Goal: Check status: Check status

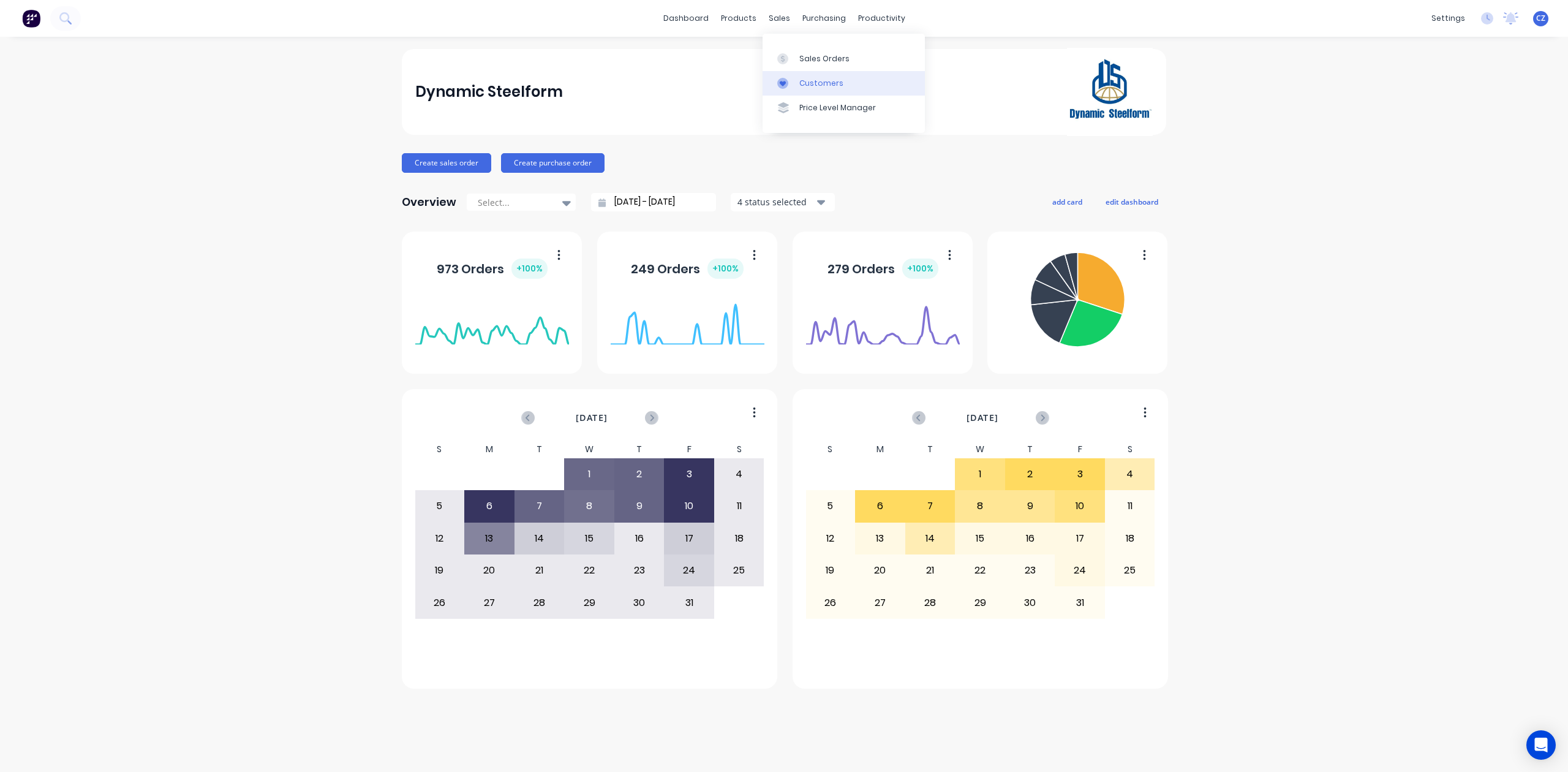
drag, startPoint x: 0, startPoint y: 0, endPoint x: 802, endPoint y: 84, distance: 806.4
click at [802, 84] on div "Customers" at bounding box center [821, 83] width 44 height 11
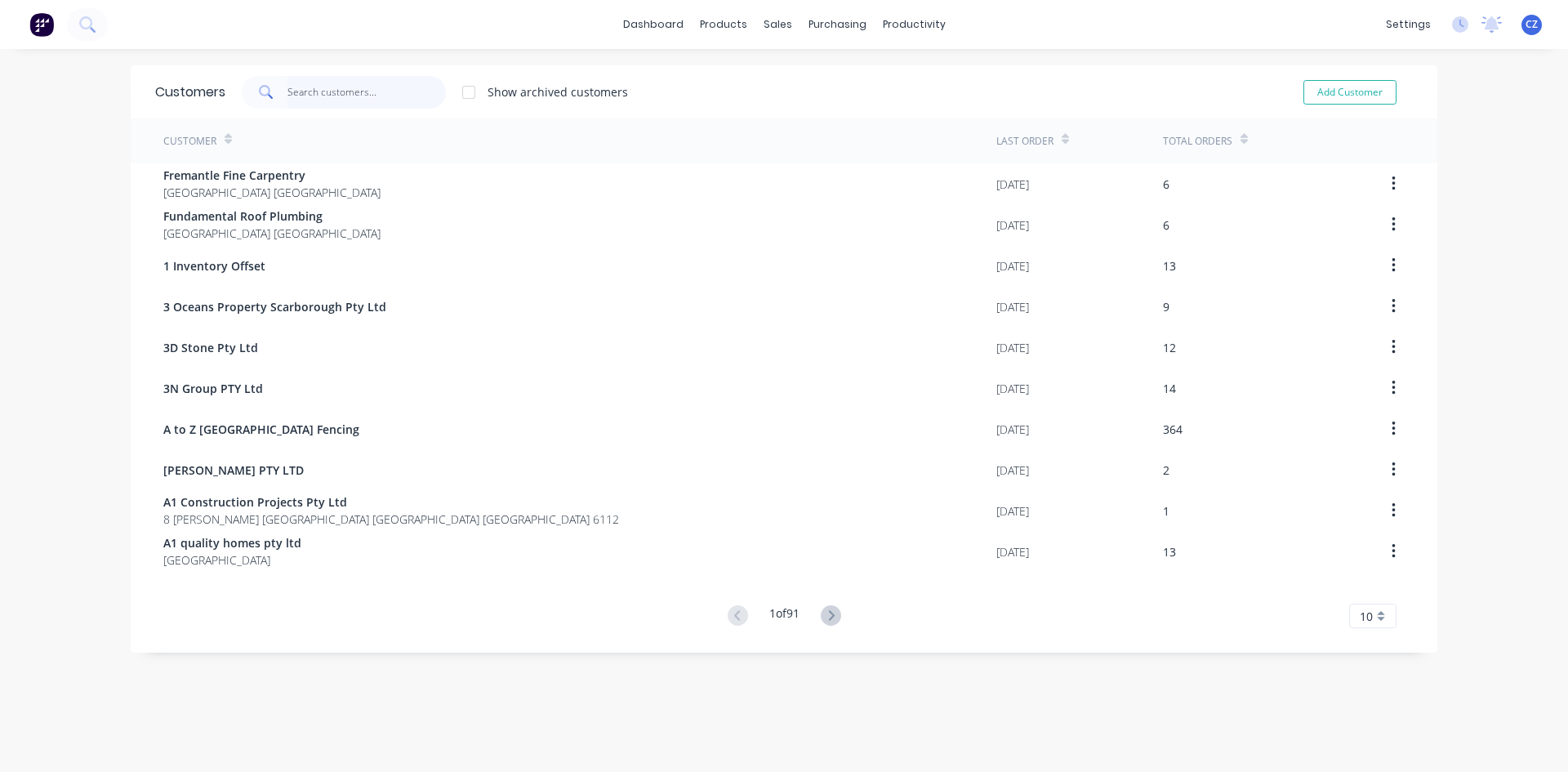
click at [352, 89] on input "text" at bounding box center [367, 92] width 160 height 32
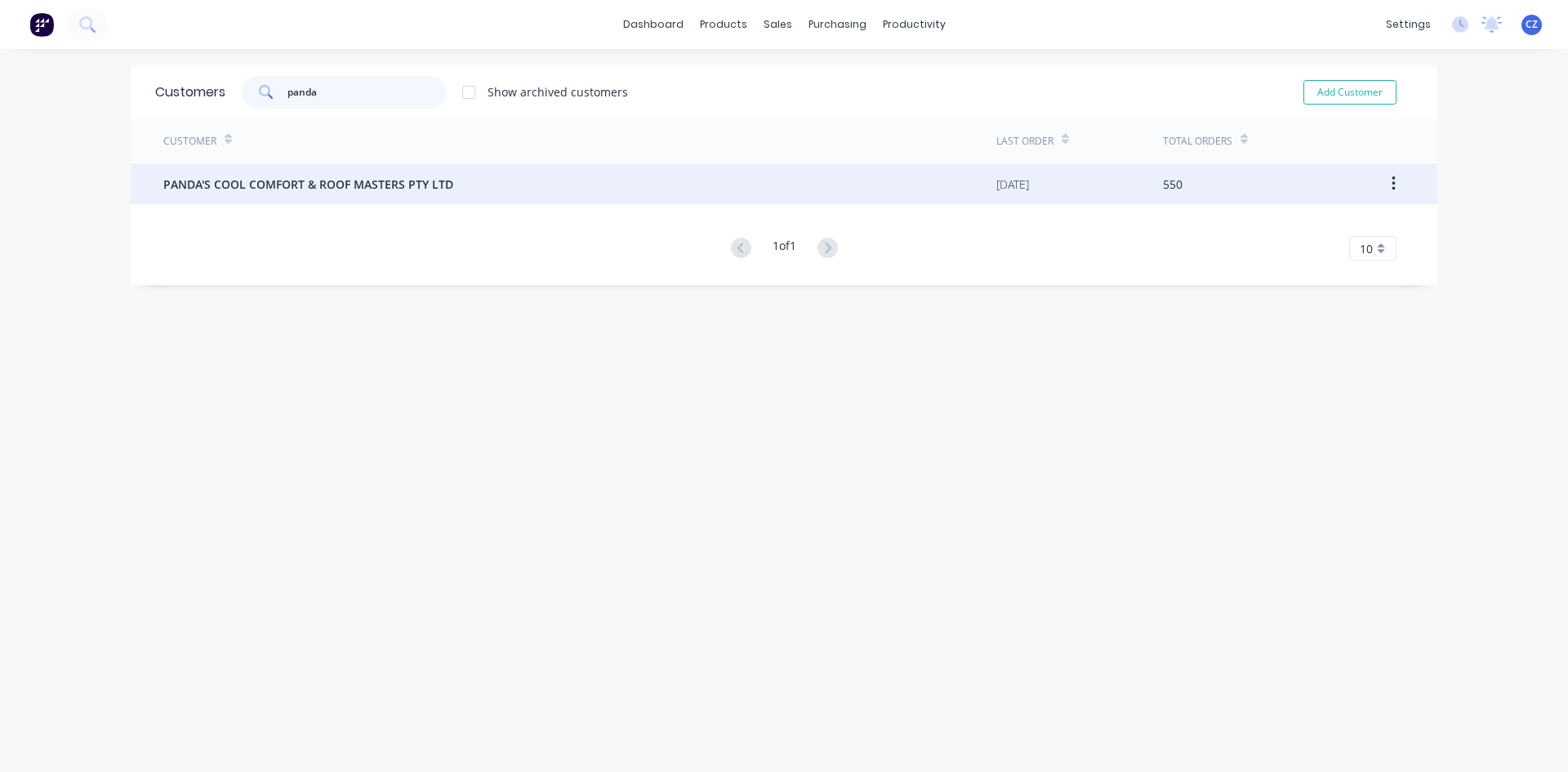
type input "panda"
click at [353, 180] on span "PANDA'S COOL COMFORT & ROOF MASTERS PTY LTD" at bounding box center [308, 184] width 290 height 17
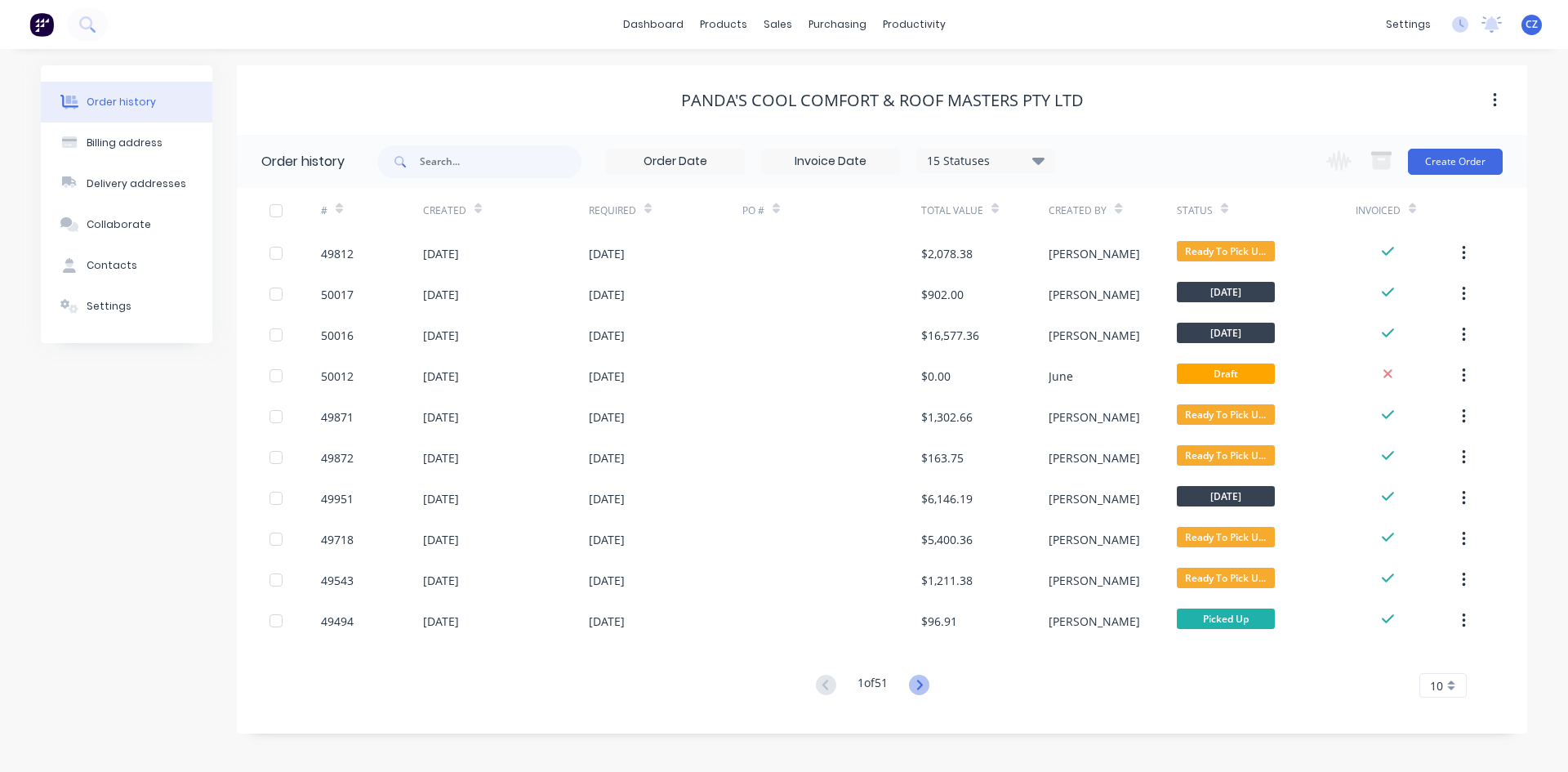
click at [917, 682] on icon at bounding box center [920, 685] width 20 height 20
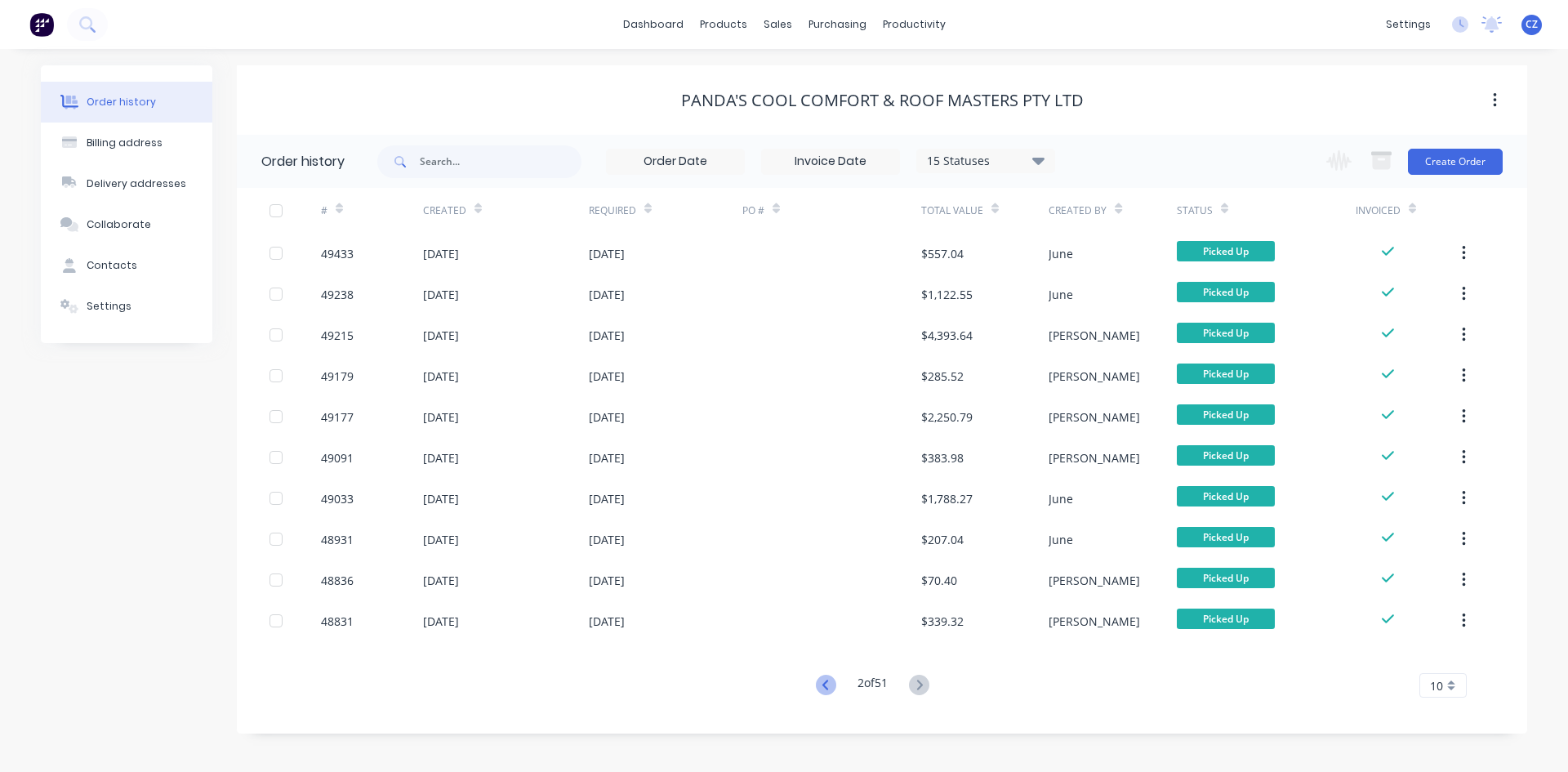
click at [823, 685] on icon at bounding box center [826, 685] width 20 height 20
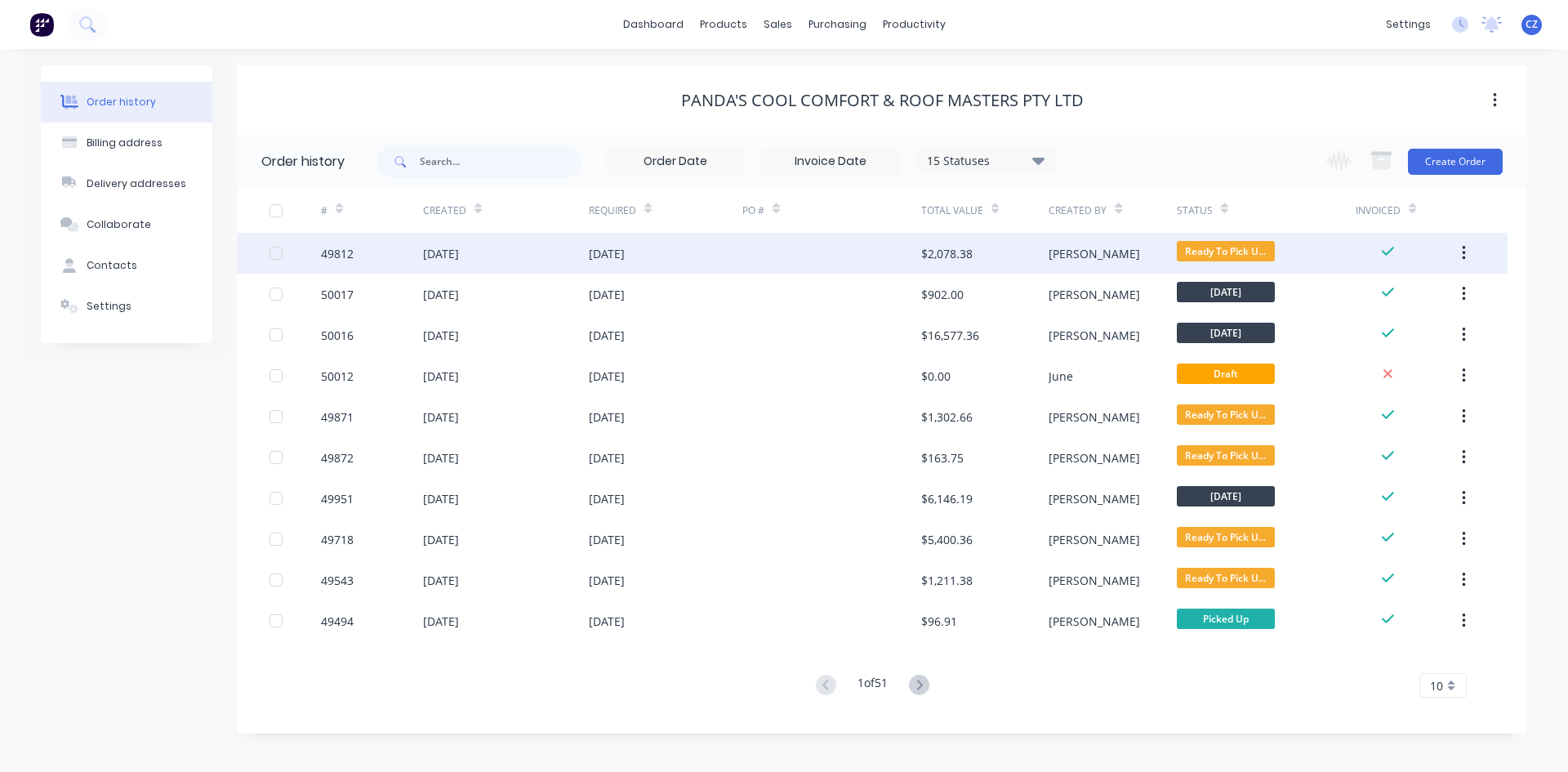
click at [804, 250] on div at bounding box center [832, 253] width 179 height 41
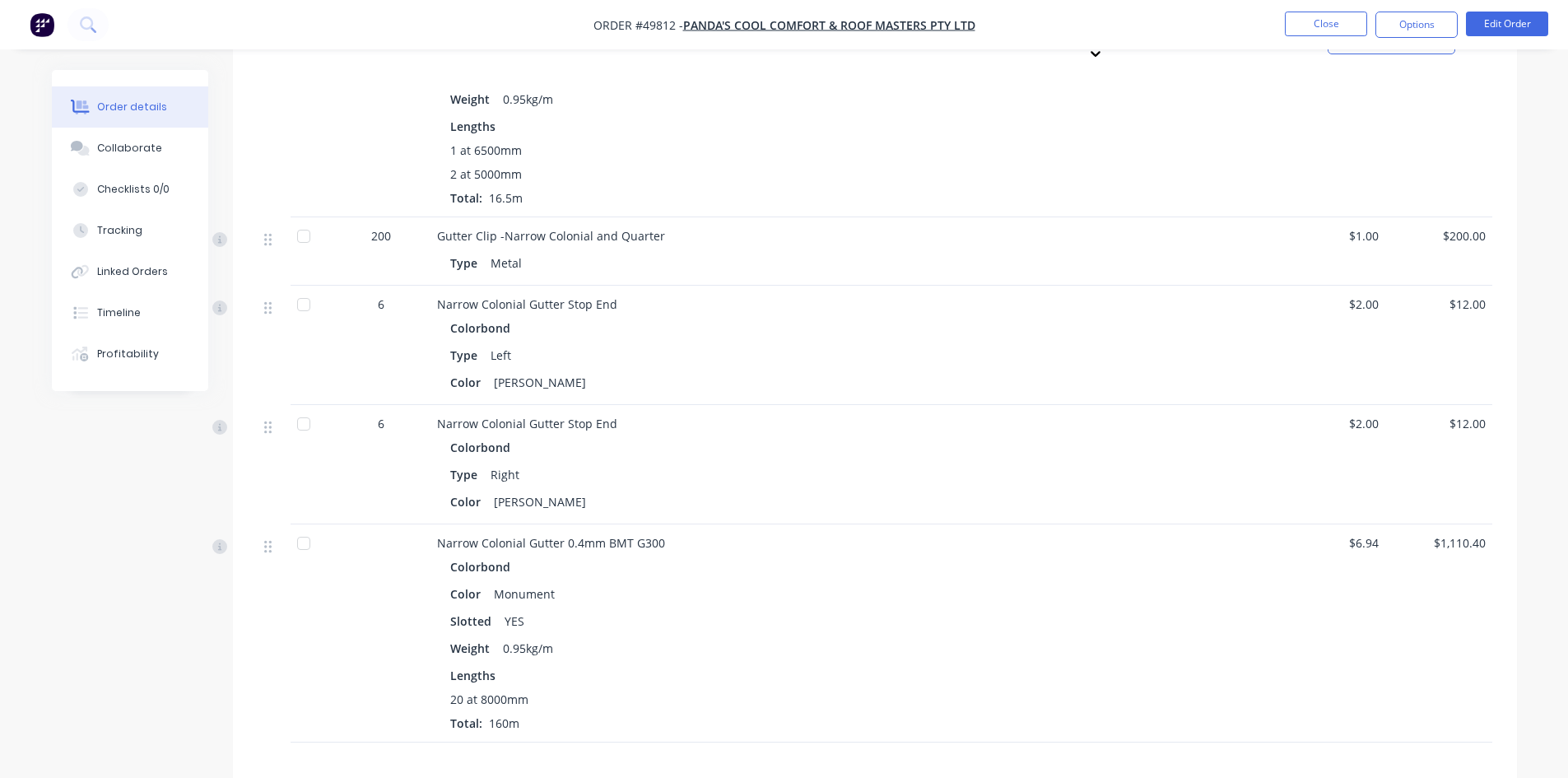
scroll to position [1152, 0]
drag, startPoint x: 464, startPoint y: 674, endPoint x: 613, endPoint y: 677, distance: 149.0
click at [613, 689] on div "20 at 8000mm" at bounding box center [801, 698] width 701 height 17
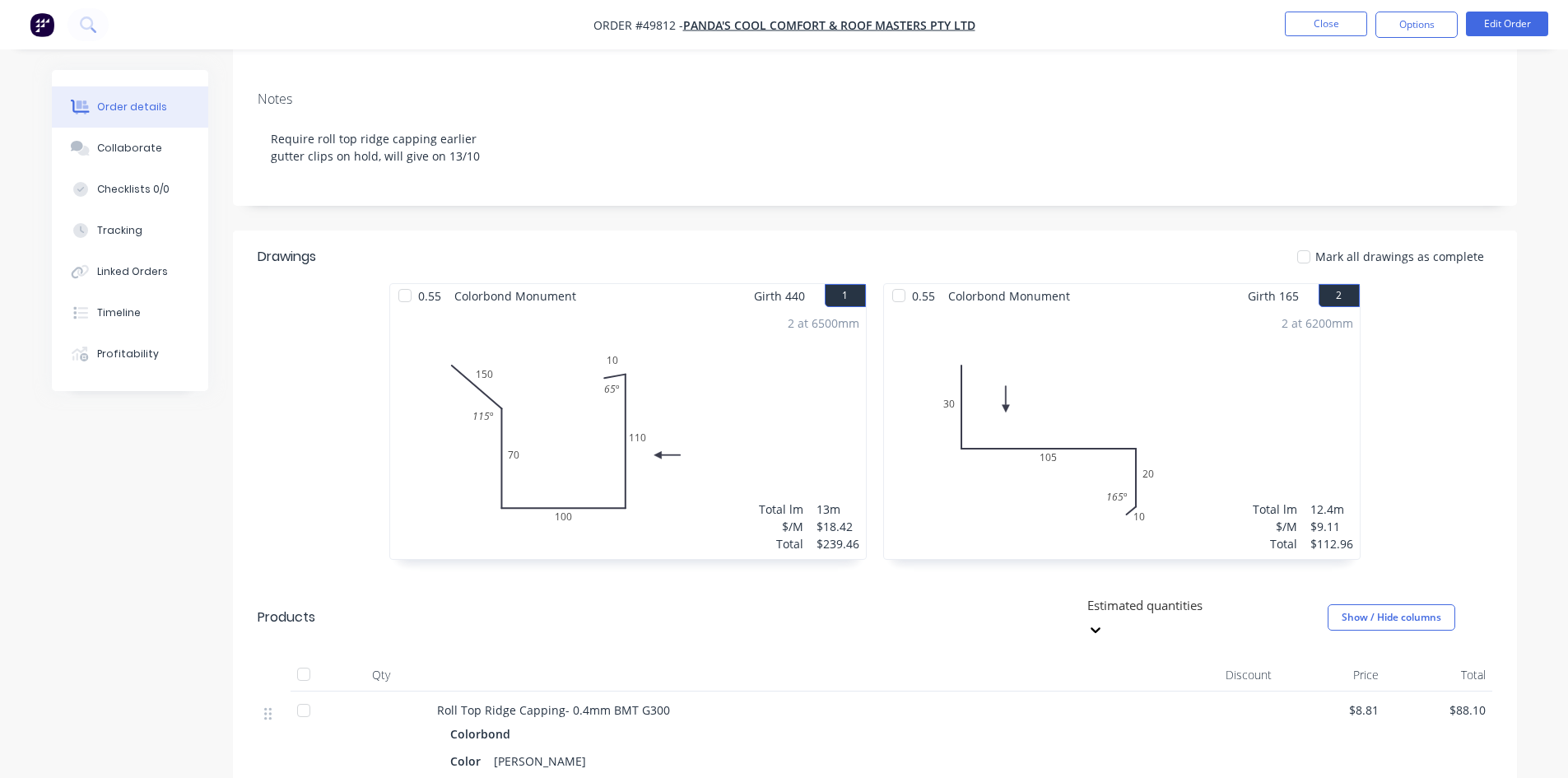
scroll to position [164, 0]
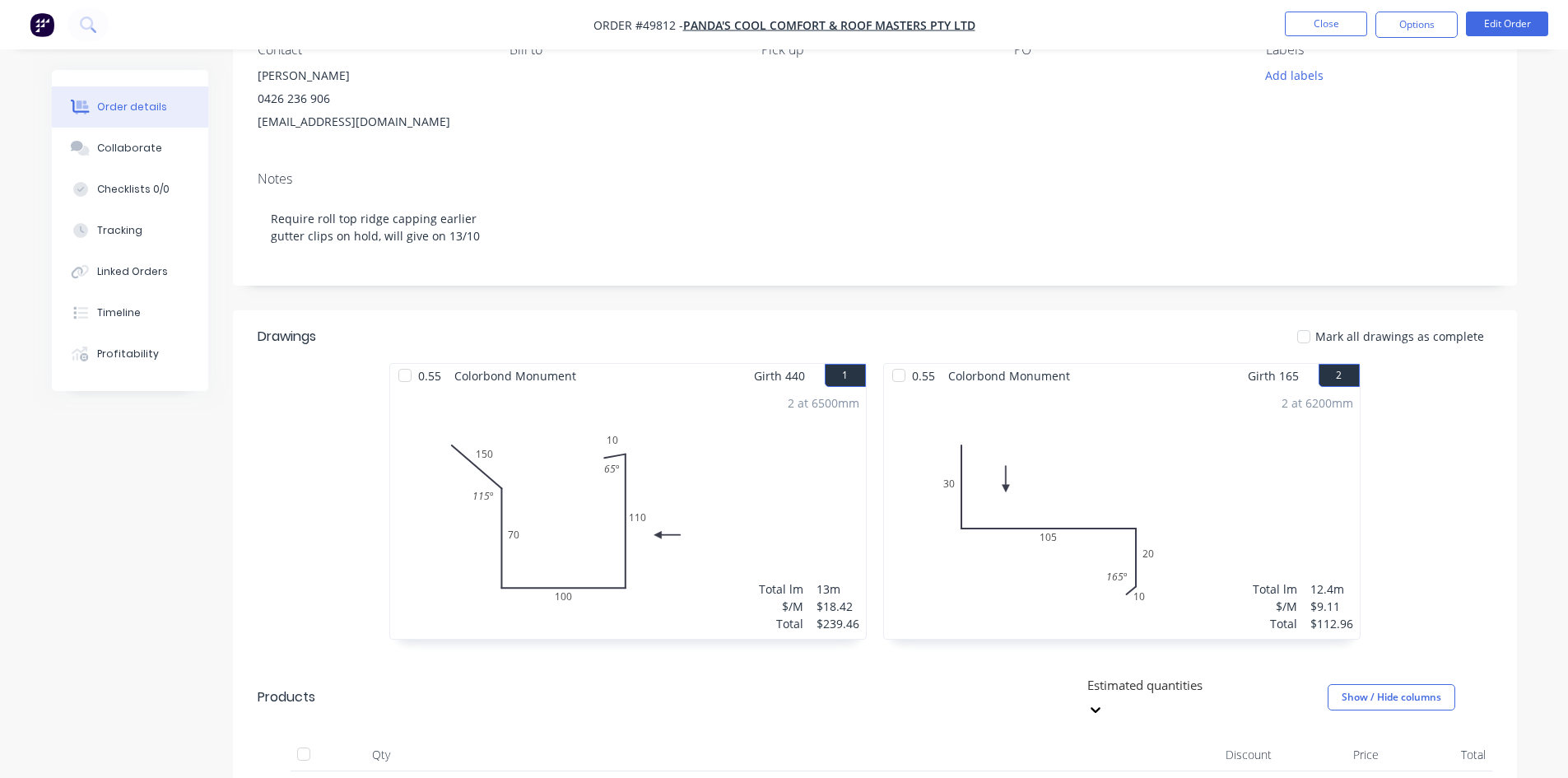
click at [1276, 21] on ul "Close Options Edit Order" at bounding box center [1417, 24] width 303 height 27
click at [1284, 21] on ul "Close Options Edit Order" at bounding box center [1417, 24] width 303 height 27
click at [1286, 21] on button "Close" at bounding box center [1326, 23] width 83 height 25
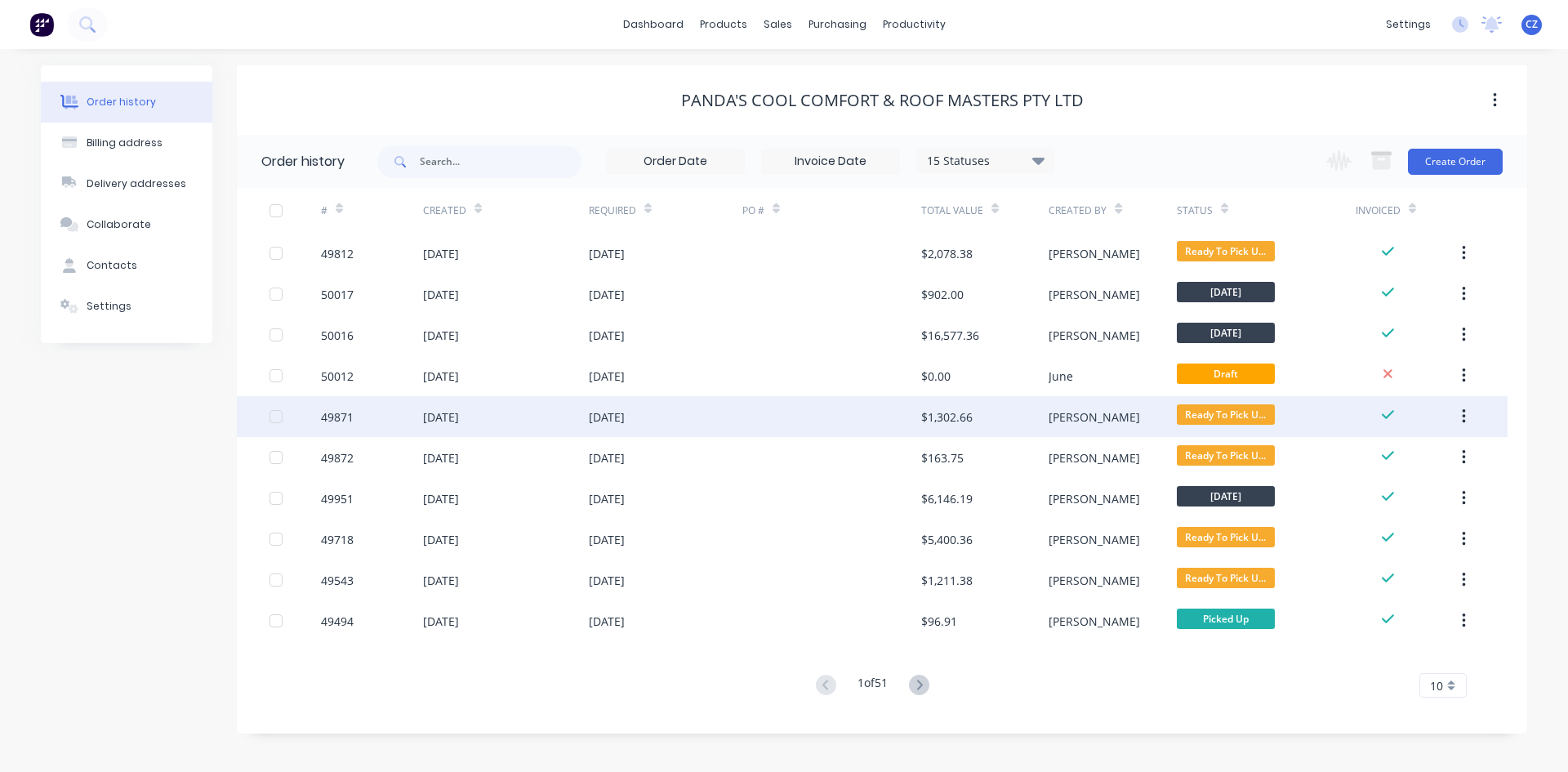
click at [675, 420] on div "[DATE]" at bounding box center [665, 416] width 154 height 41
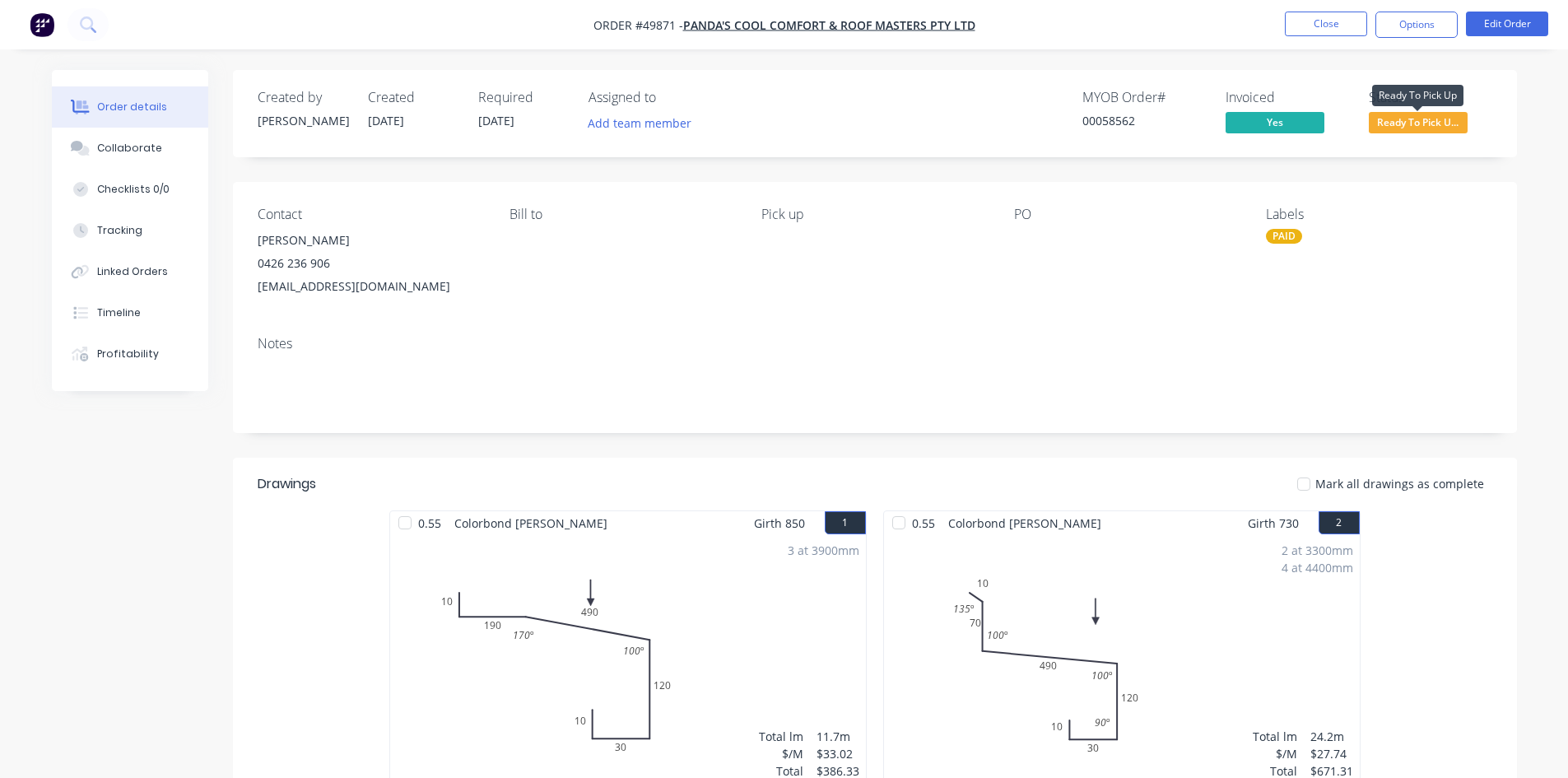
click at [1454, 113] on span "Ready To Pick U..." at bounding box center [1418, 122] width 99 height 21
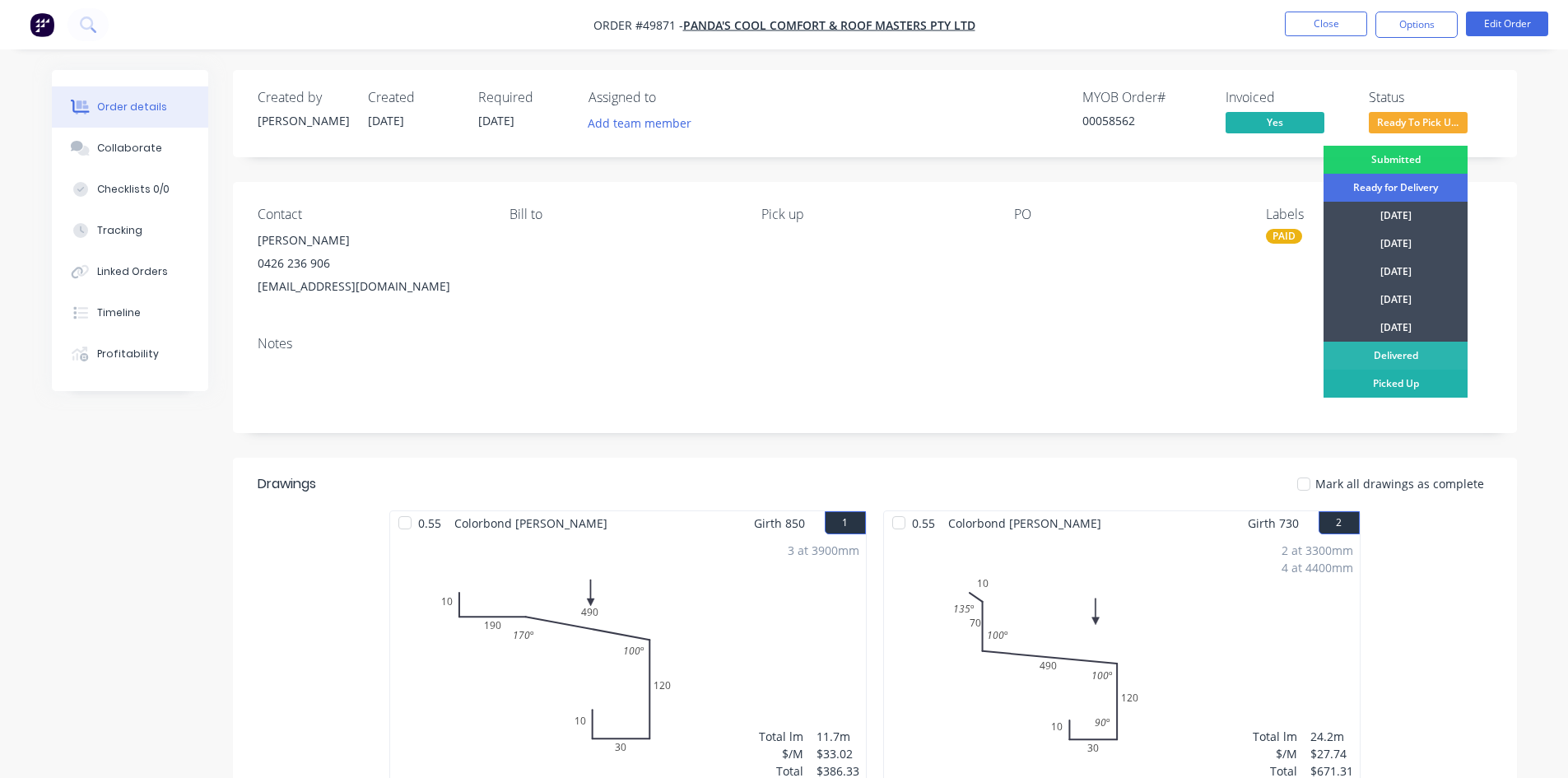
click at [1402, 388] on div "Picked Up" at bounding box center [1396, 383] width 144 height 28
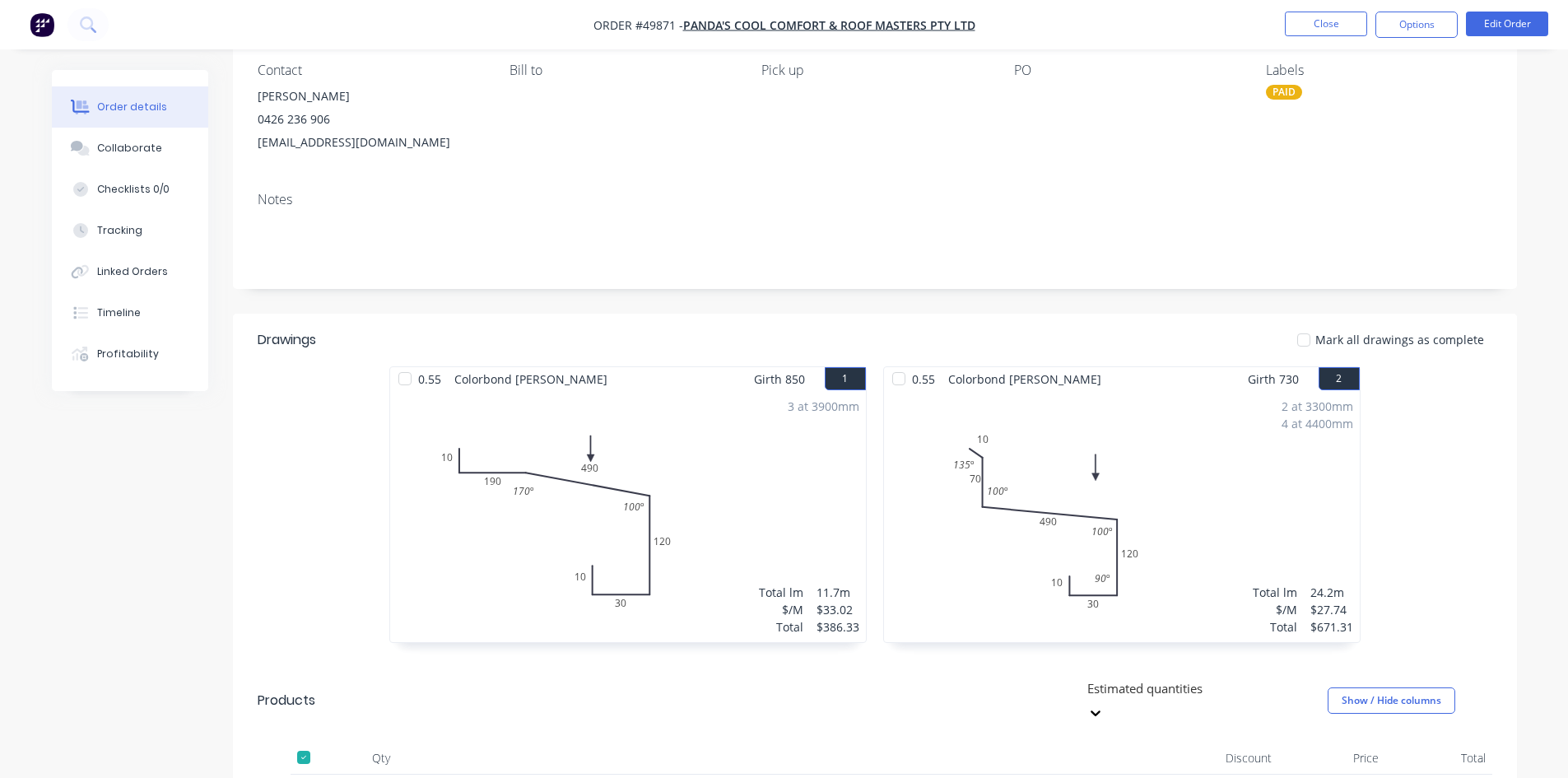
scroll to position [493, 0]
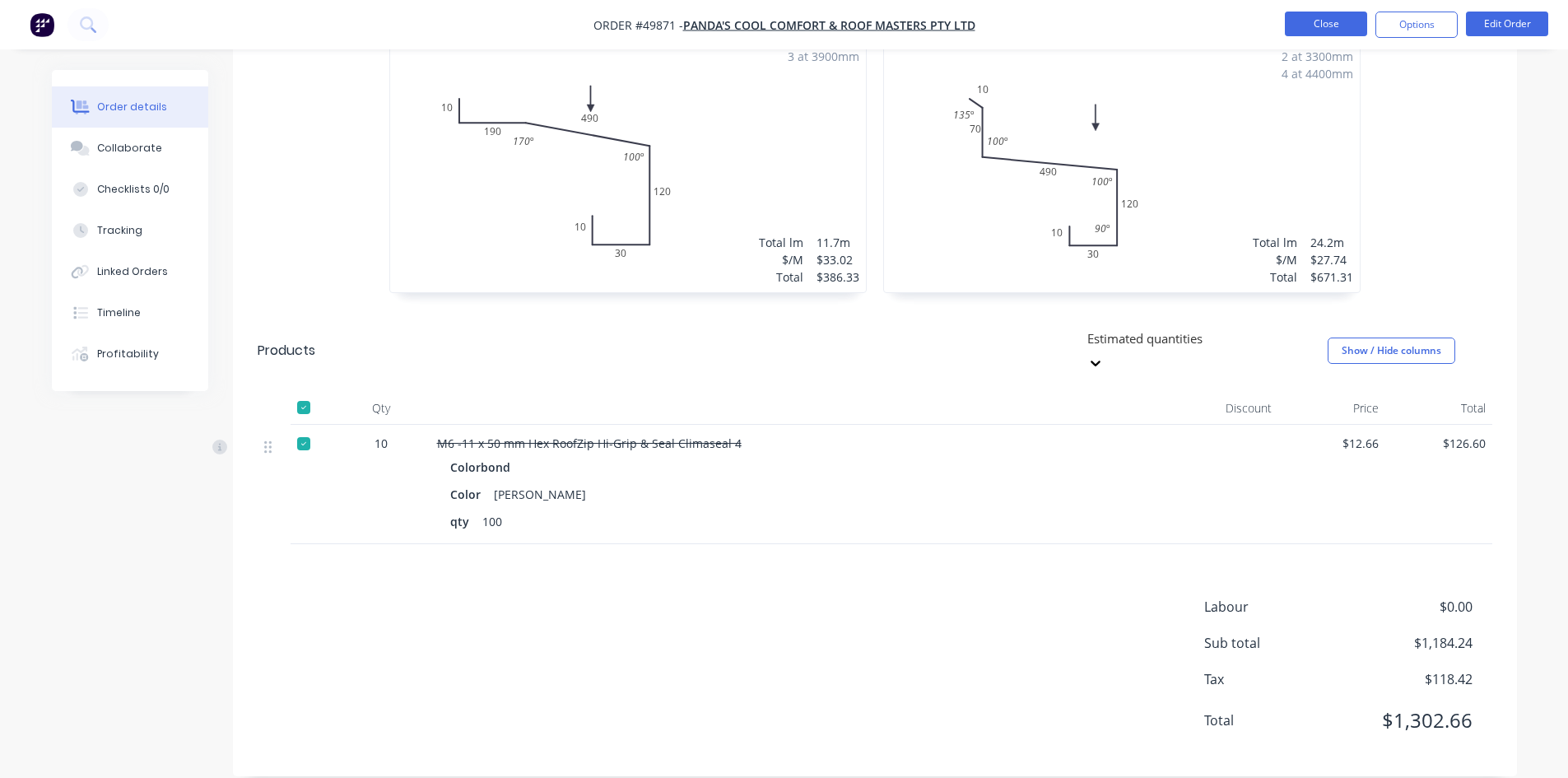
click at [1316, 32] on button "Close" at bounding box center [1326, 23] width 83 height 25
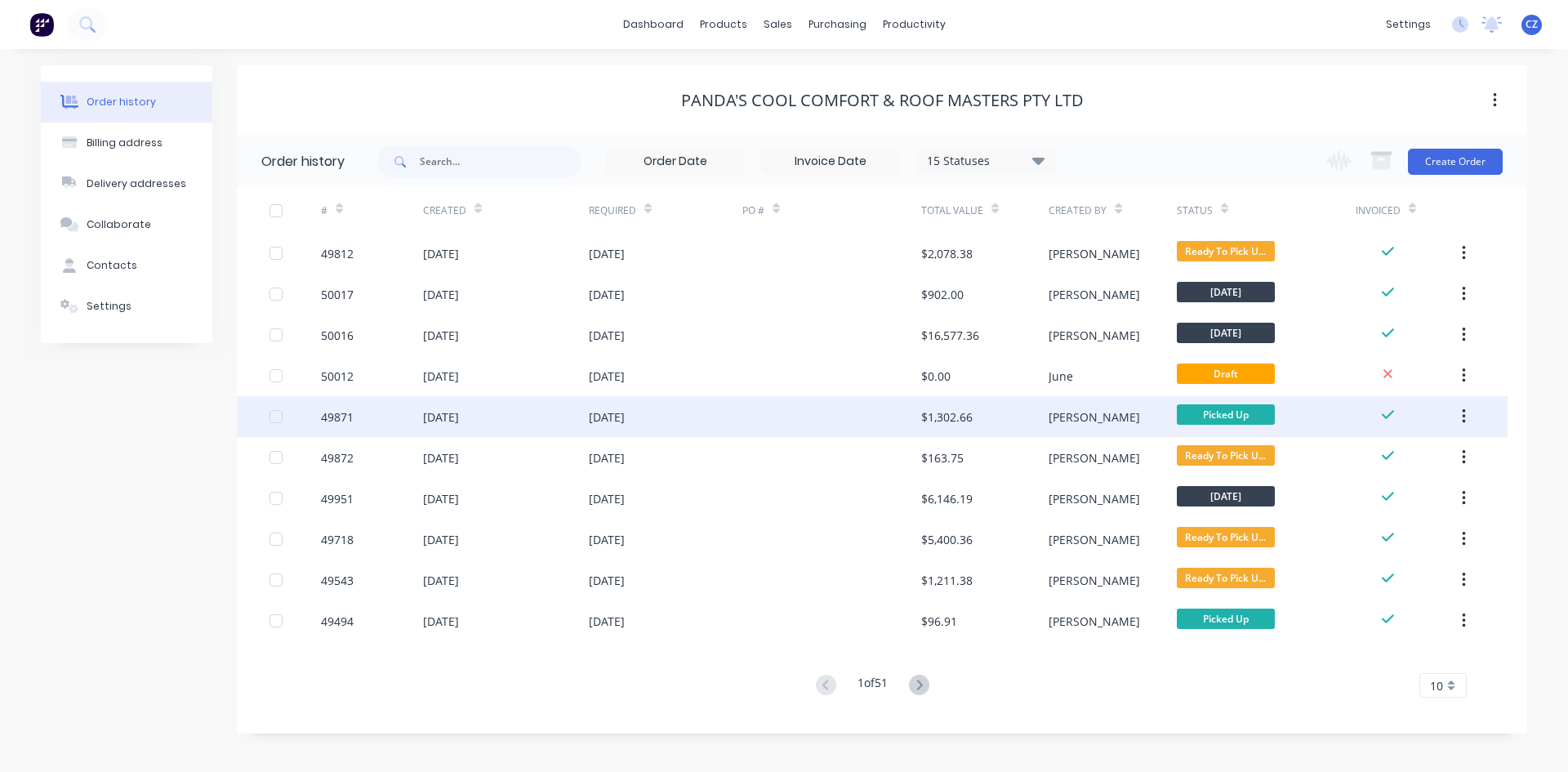
click at [873, 416] on div at bounding box center [832, 416] width 179 height 41
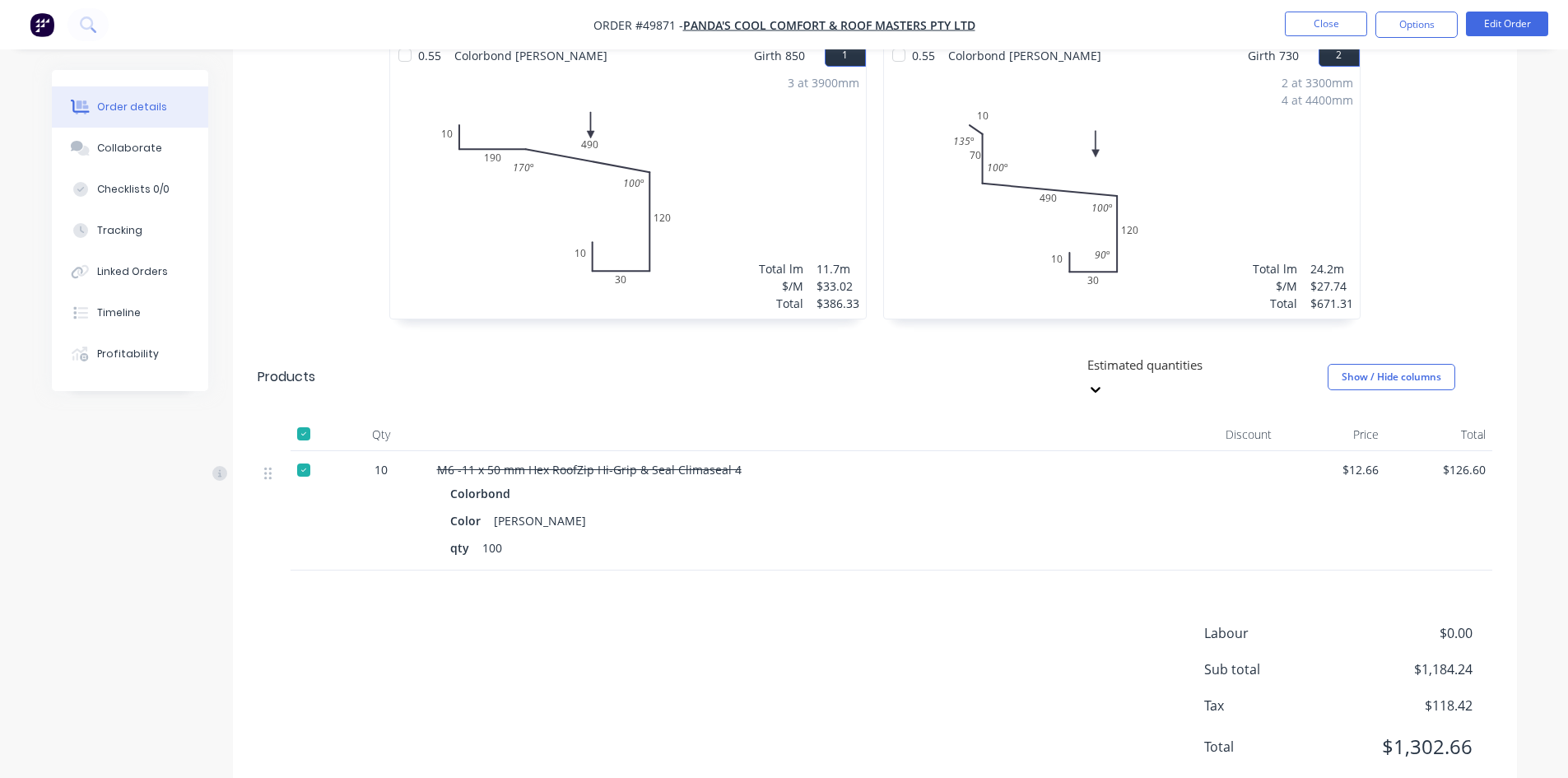
scroll to position [493, 0]
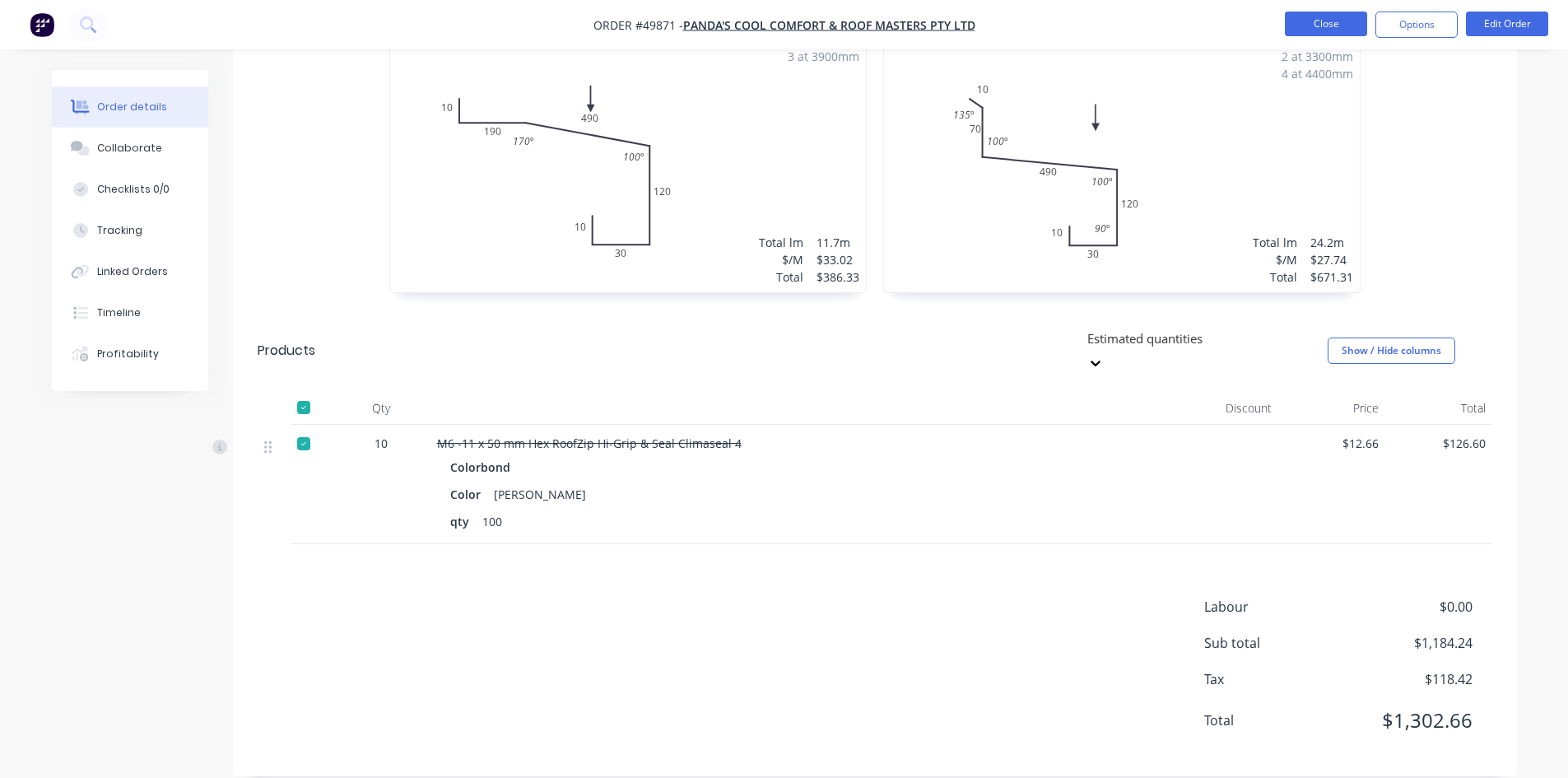
click at [1320, 22] on button "Close" at bounding box center [1326, 23] width 83 height 25
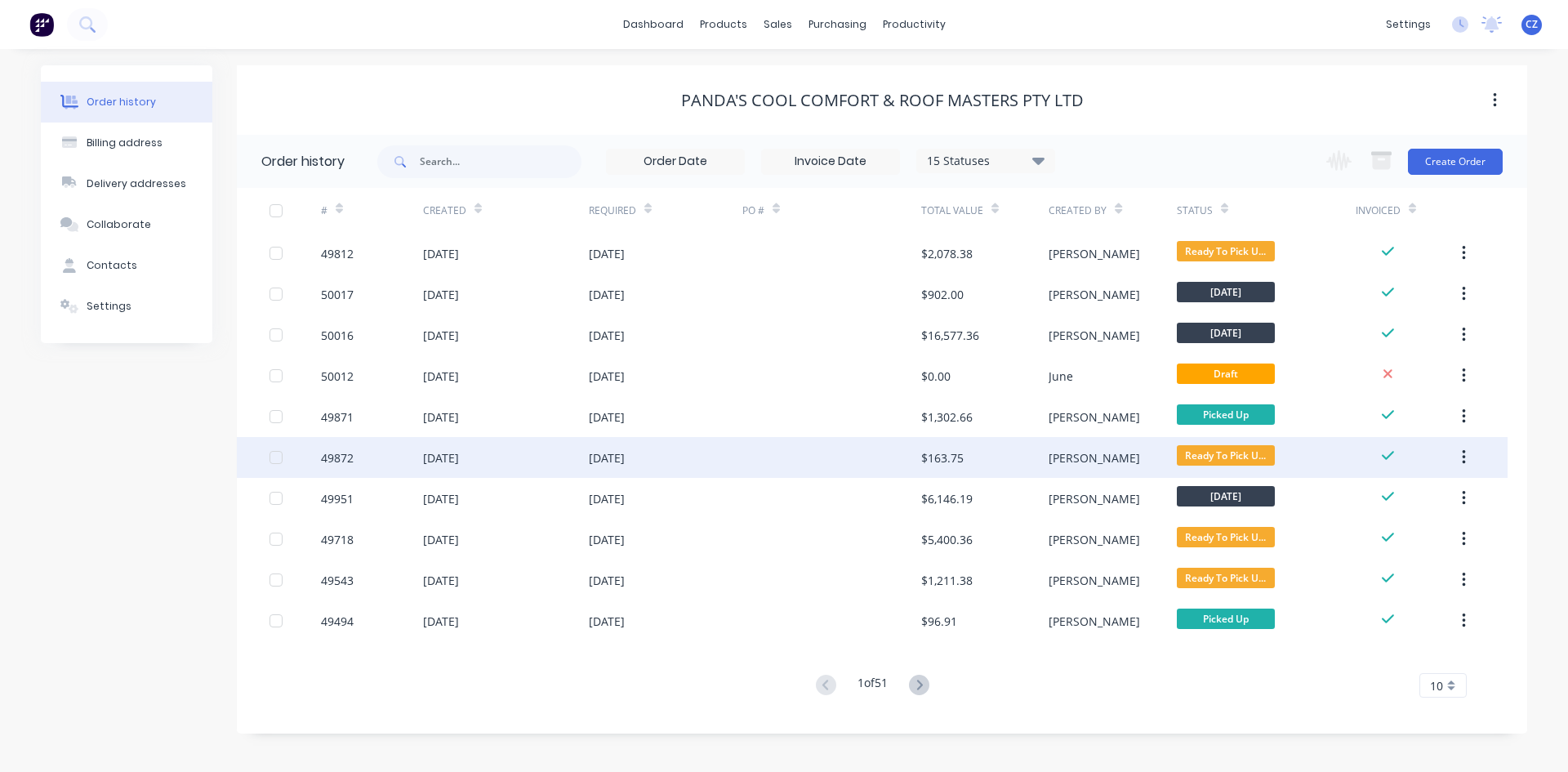
click at [1008, 464] on div "$163.75" at bounding box center [984, 457] width 127 height 41
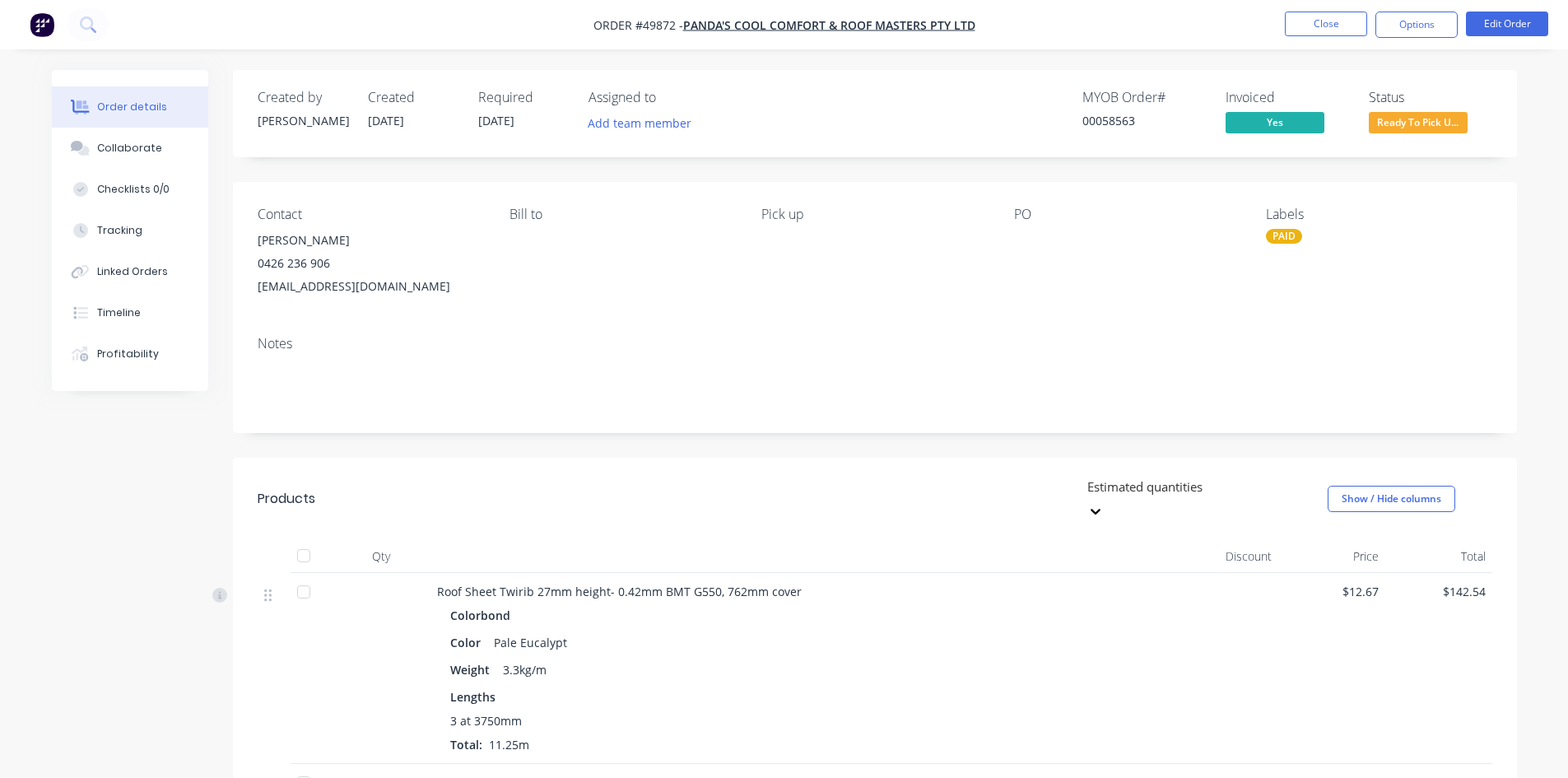
click at [1431, 128] on span "Ready To Pick U..." at bounding box center [1418, 122] width 99 height 21
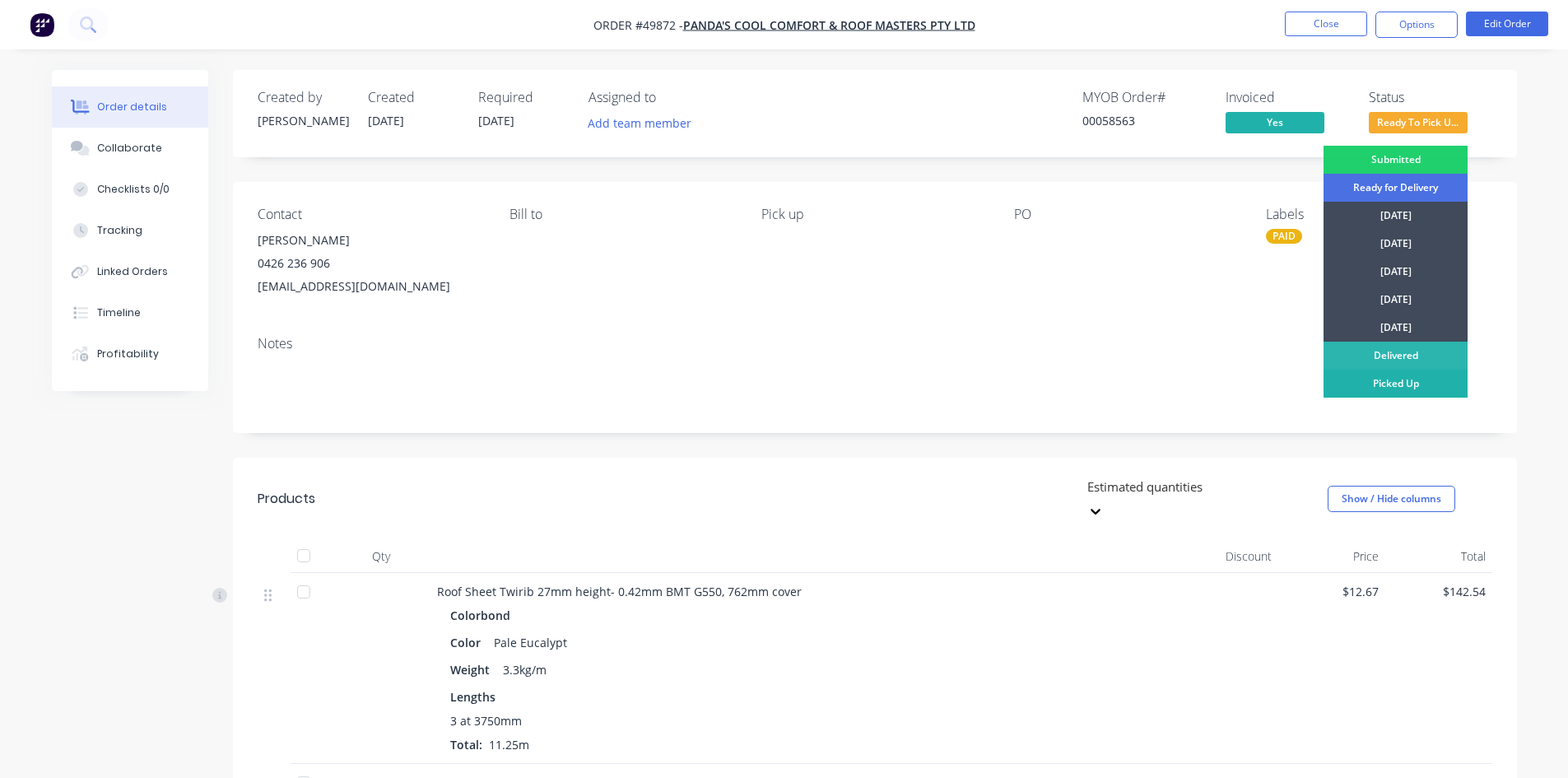
click at [1439, 396] on div "Picked Up" at bounding box center [1396, 383] width 144 height 28
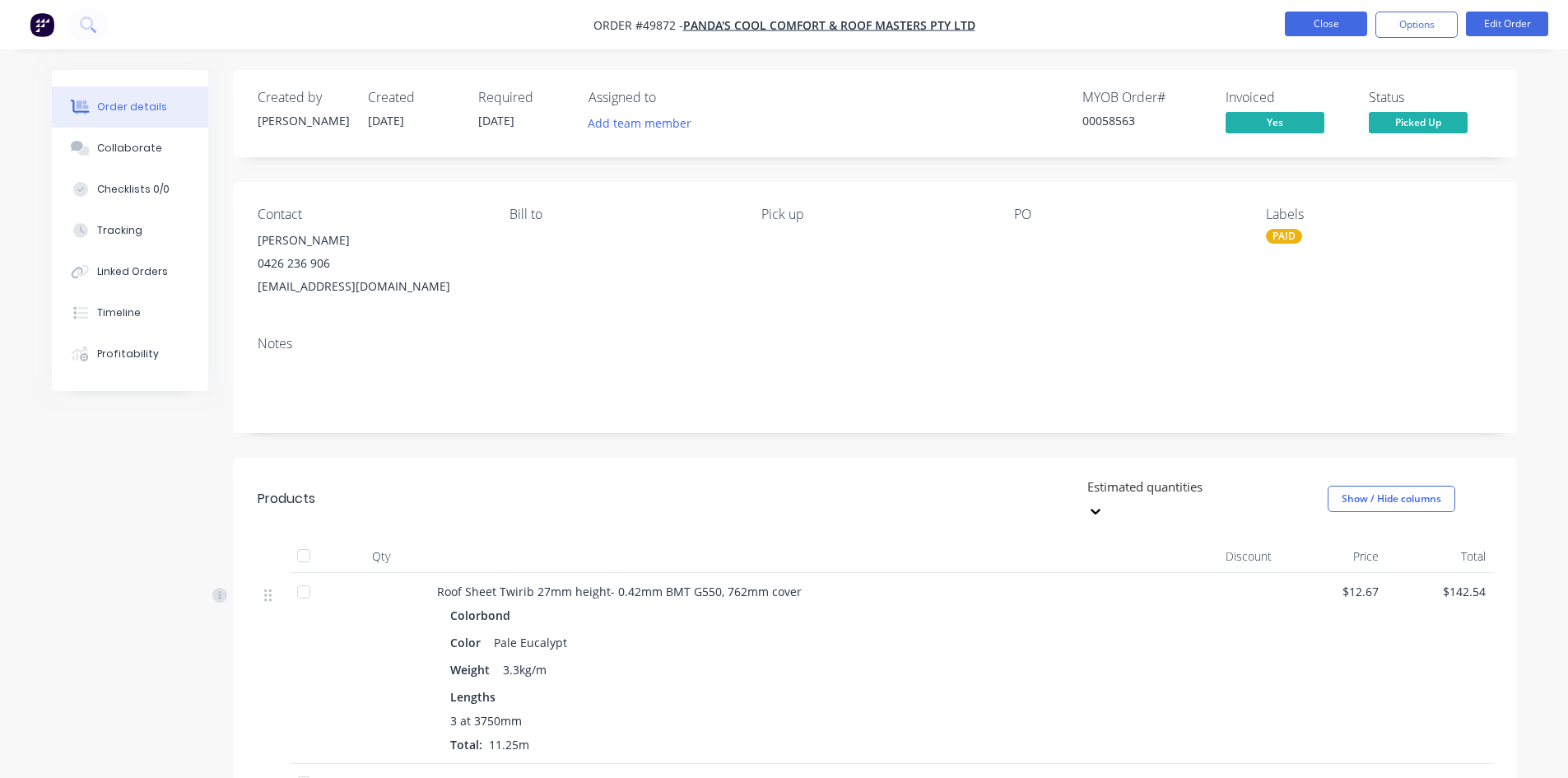
click at [1320, 27] on button "Close" at bounding box center [1326, 23] width 83 height 25
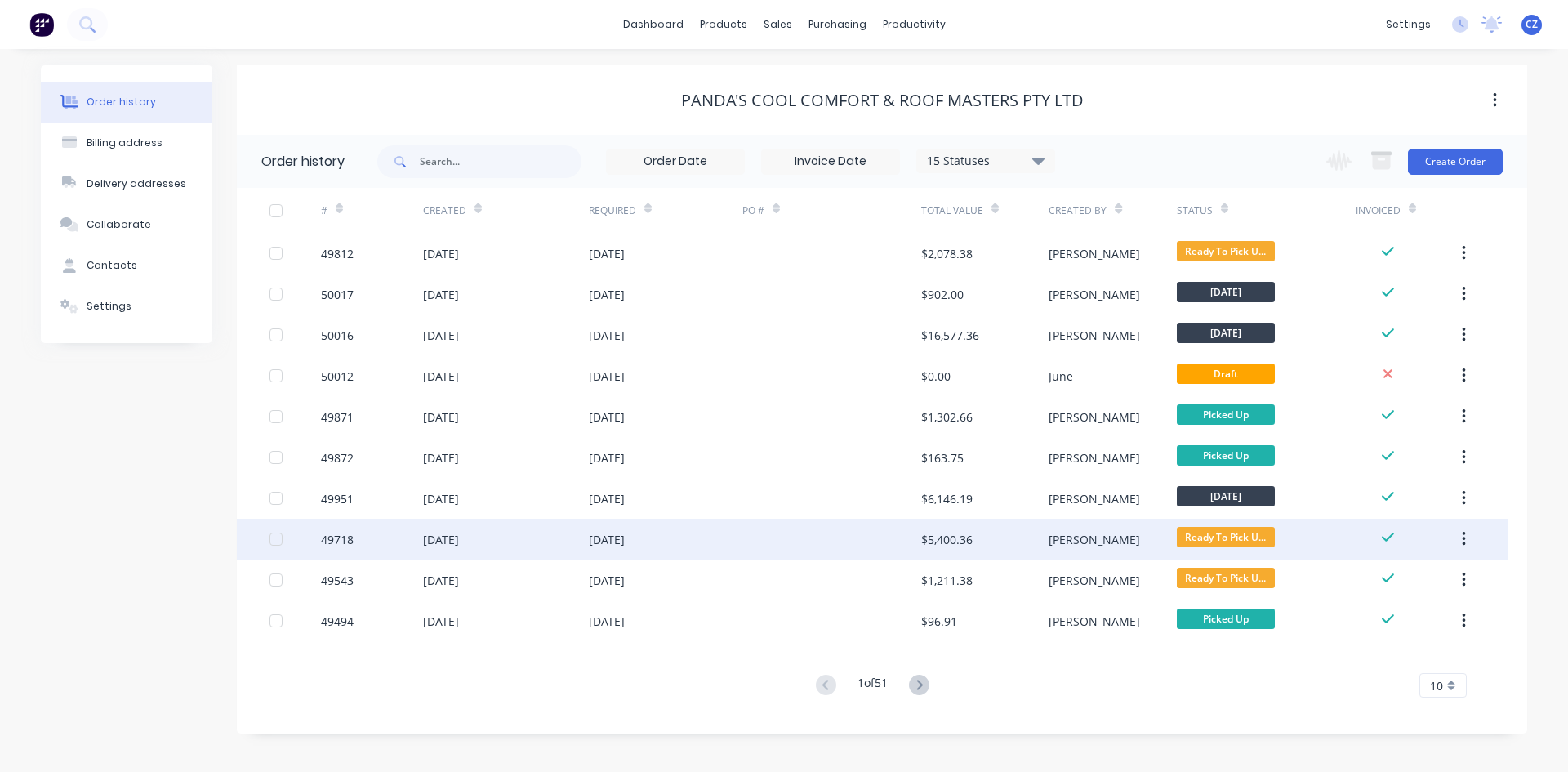
click at [570, 537] on div "[DATE]" at bounding box center [506, 539] width 166 height 41
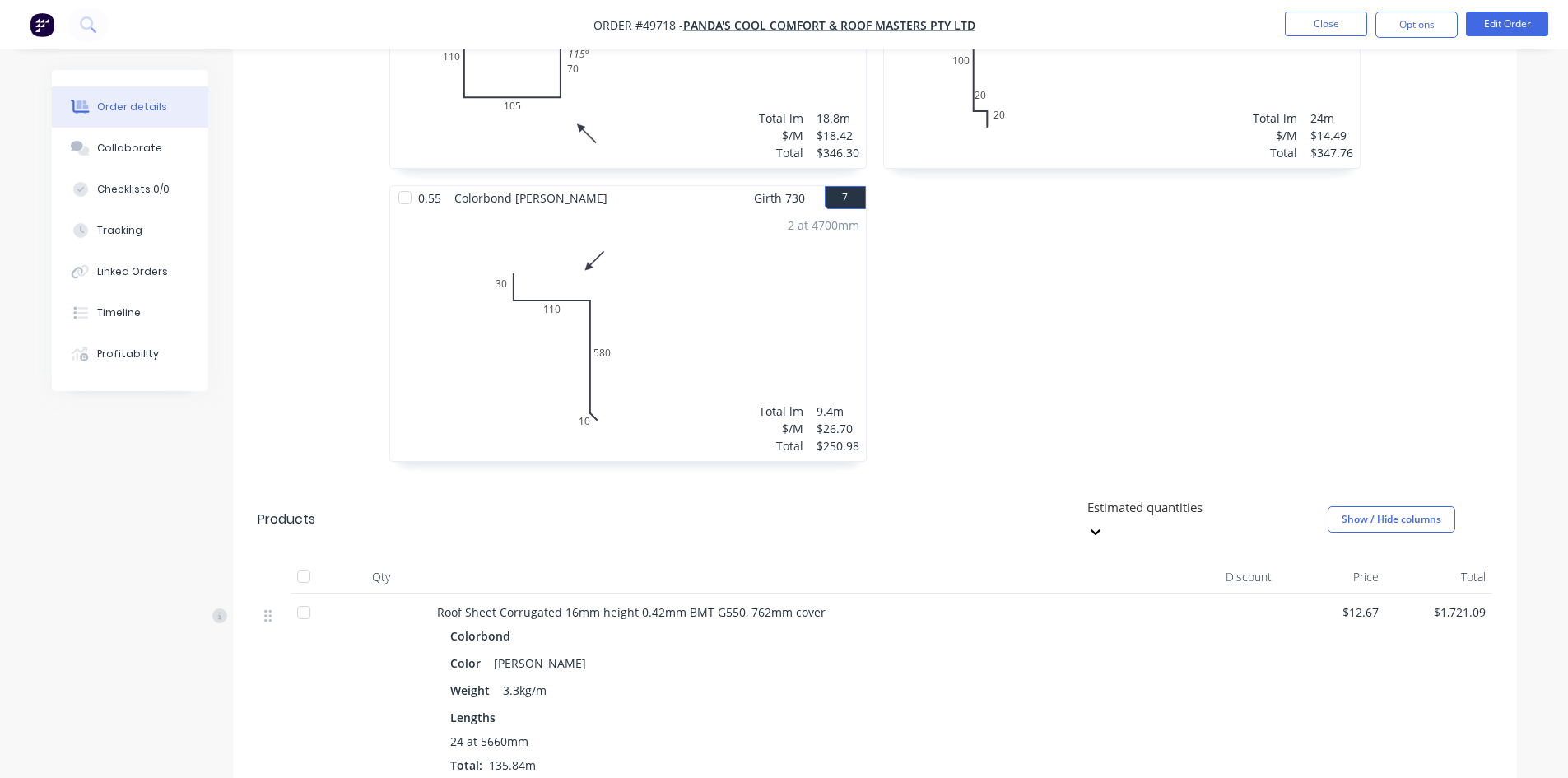
scroll to position [1564, 0]
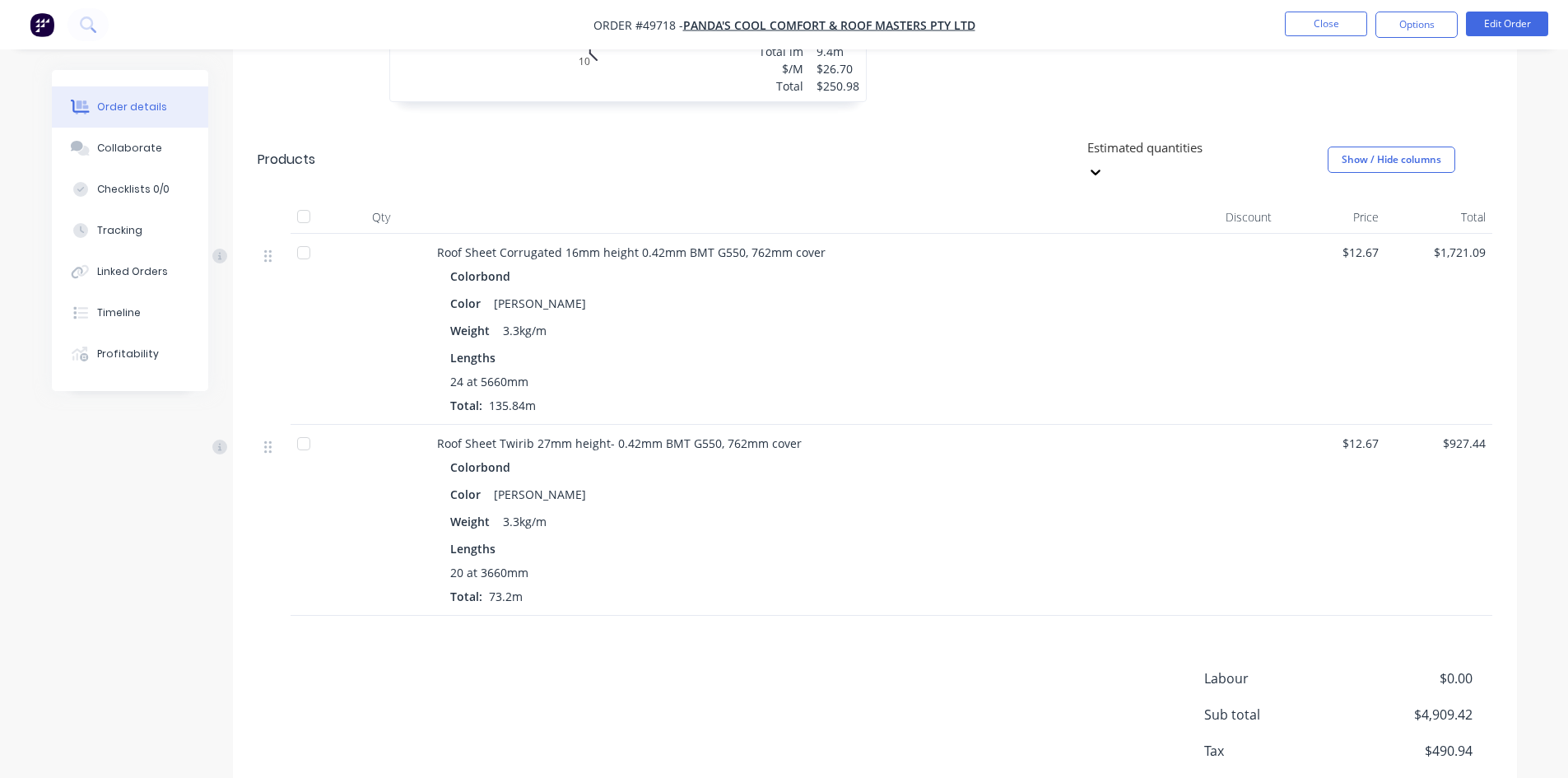
click at [302, 236] on div at bounding box center [303, 253] width 33 height 33
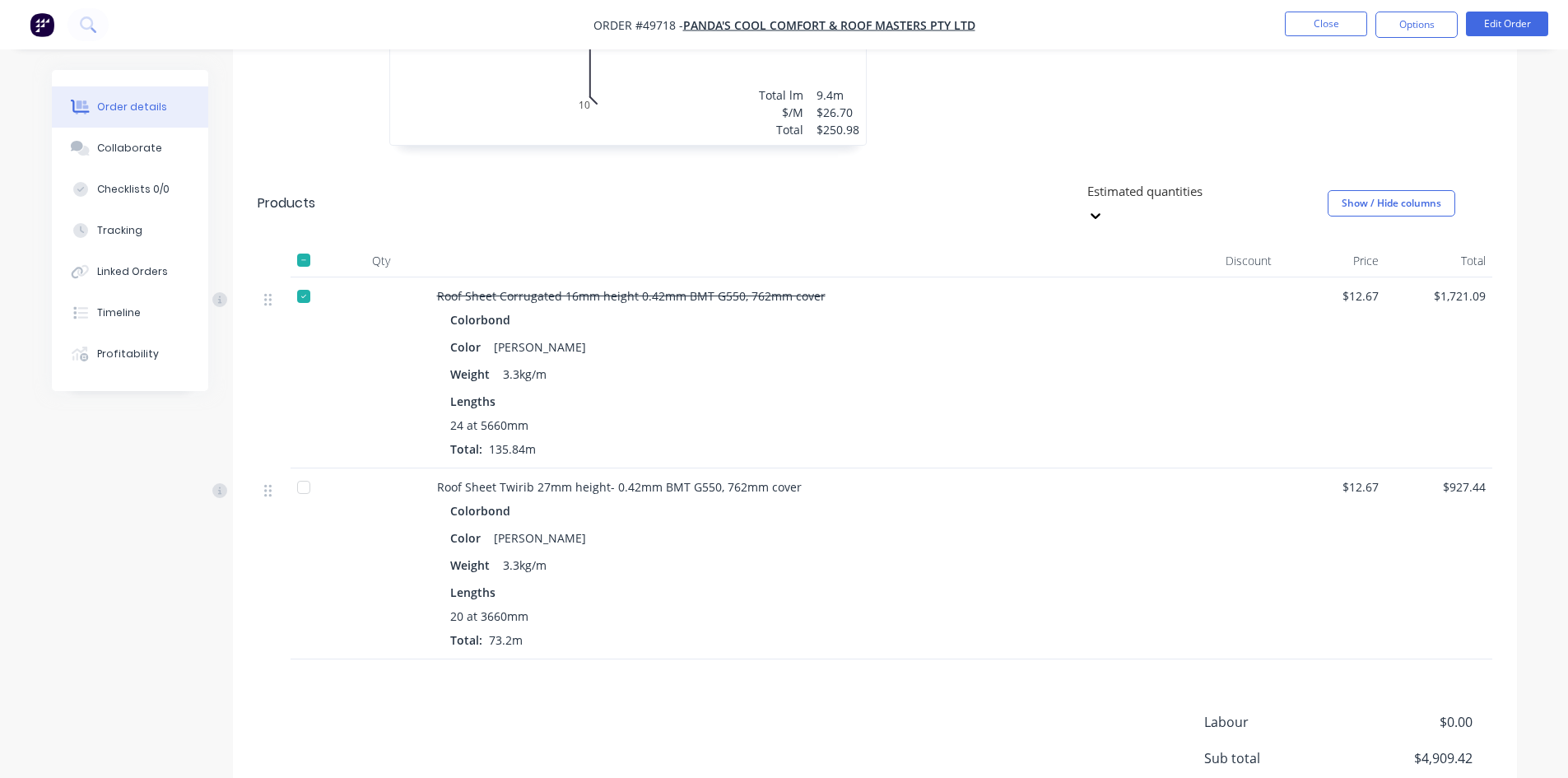
scroll to position [1481, 0]
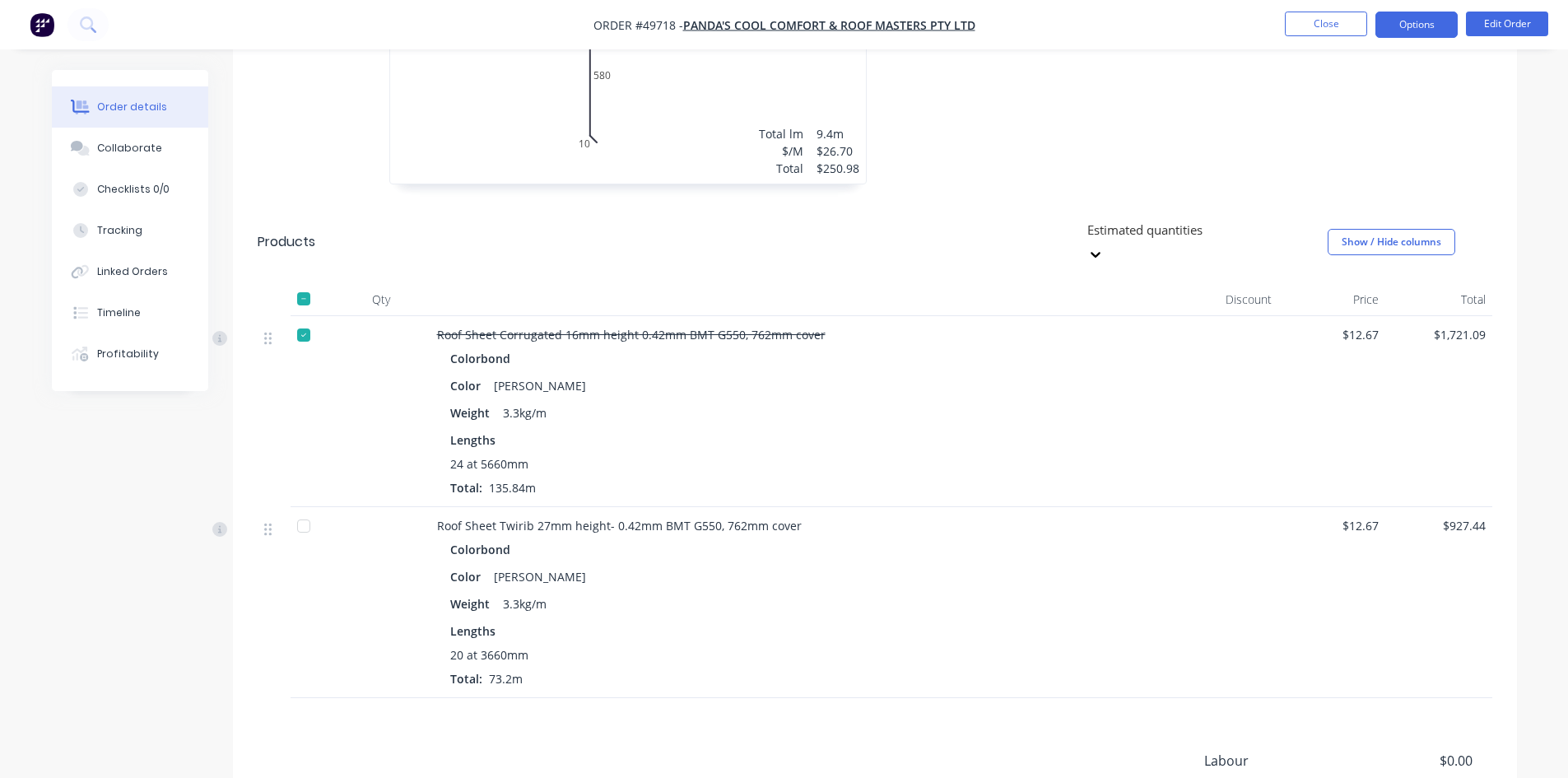
click at [1430, 27] on button "Options" at bounding box center [1417, 24] width 83 height 27
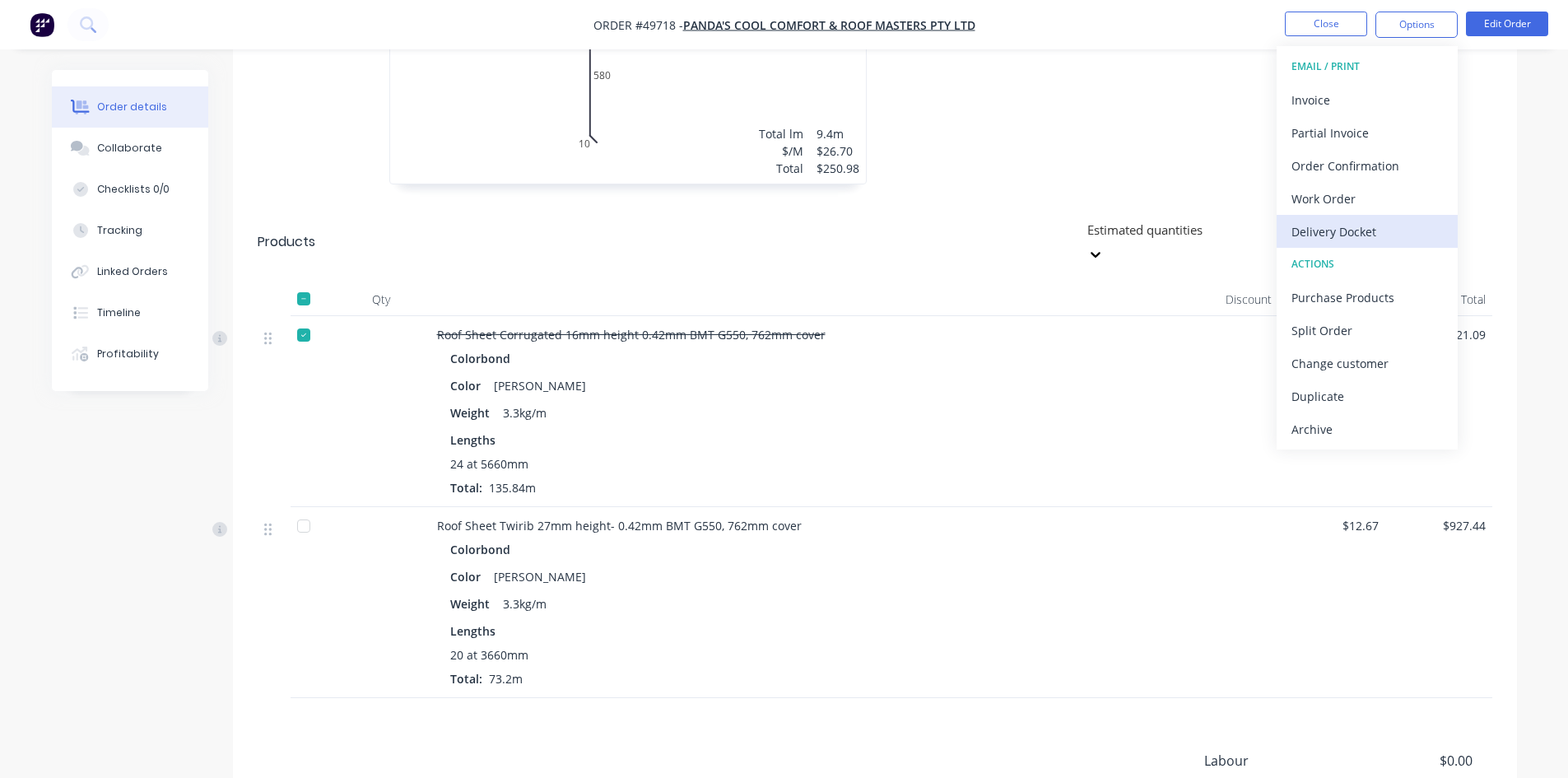
click at [1381, 236] on div "Delivery Docket" at bounding box center [1367, 232] width 151 height 24
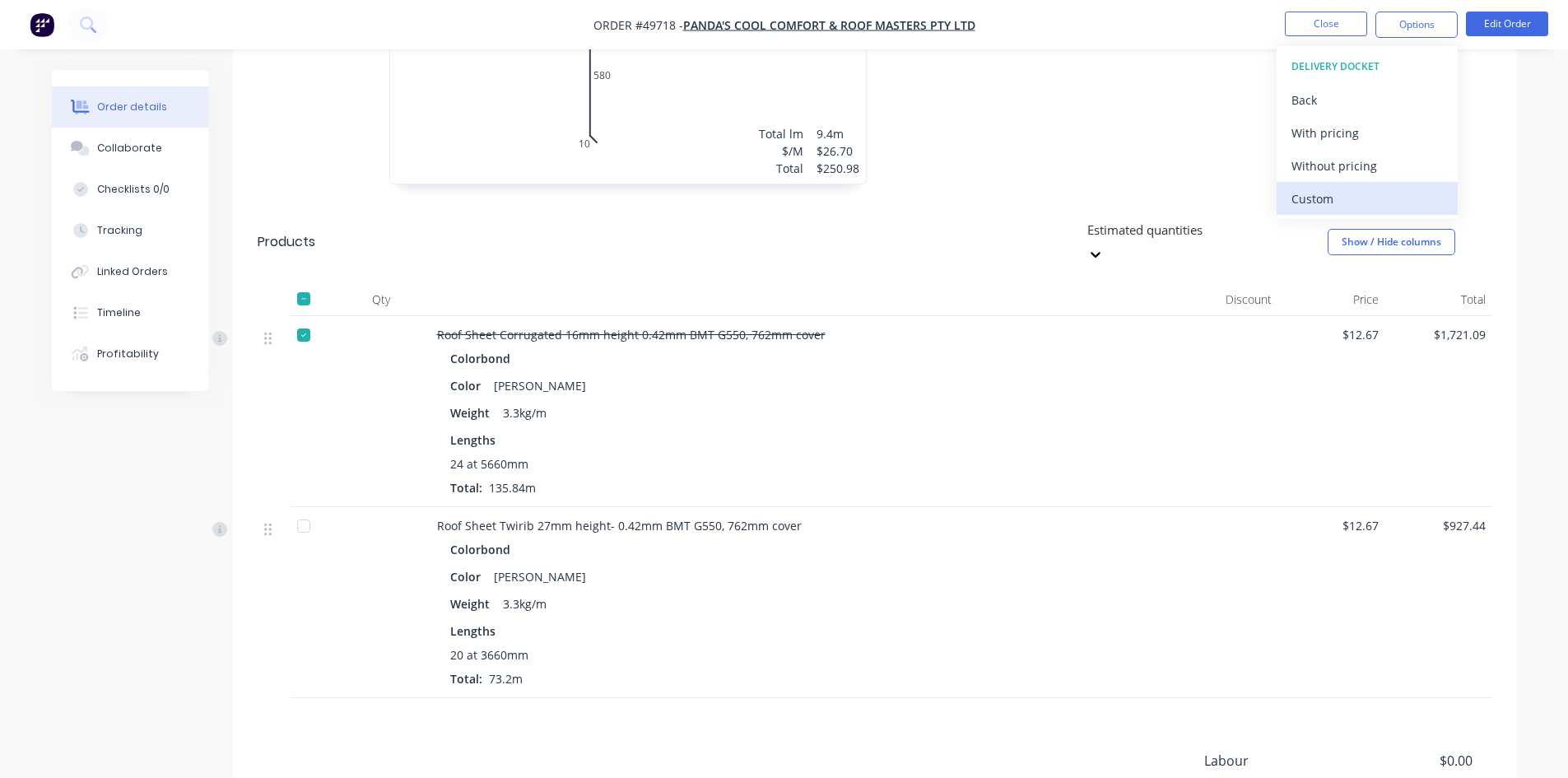
click at [1330, 195] on div "Custom" at bounding box center [1367, 199] width 151 height 24
click at [1351, 168] on div "Without pricing" at bounding box center [1367, 166] width 151 height 24
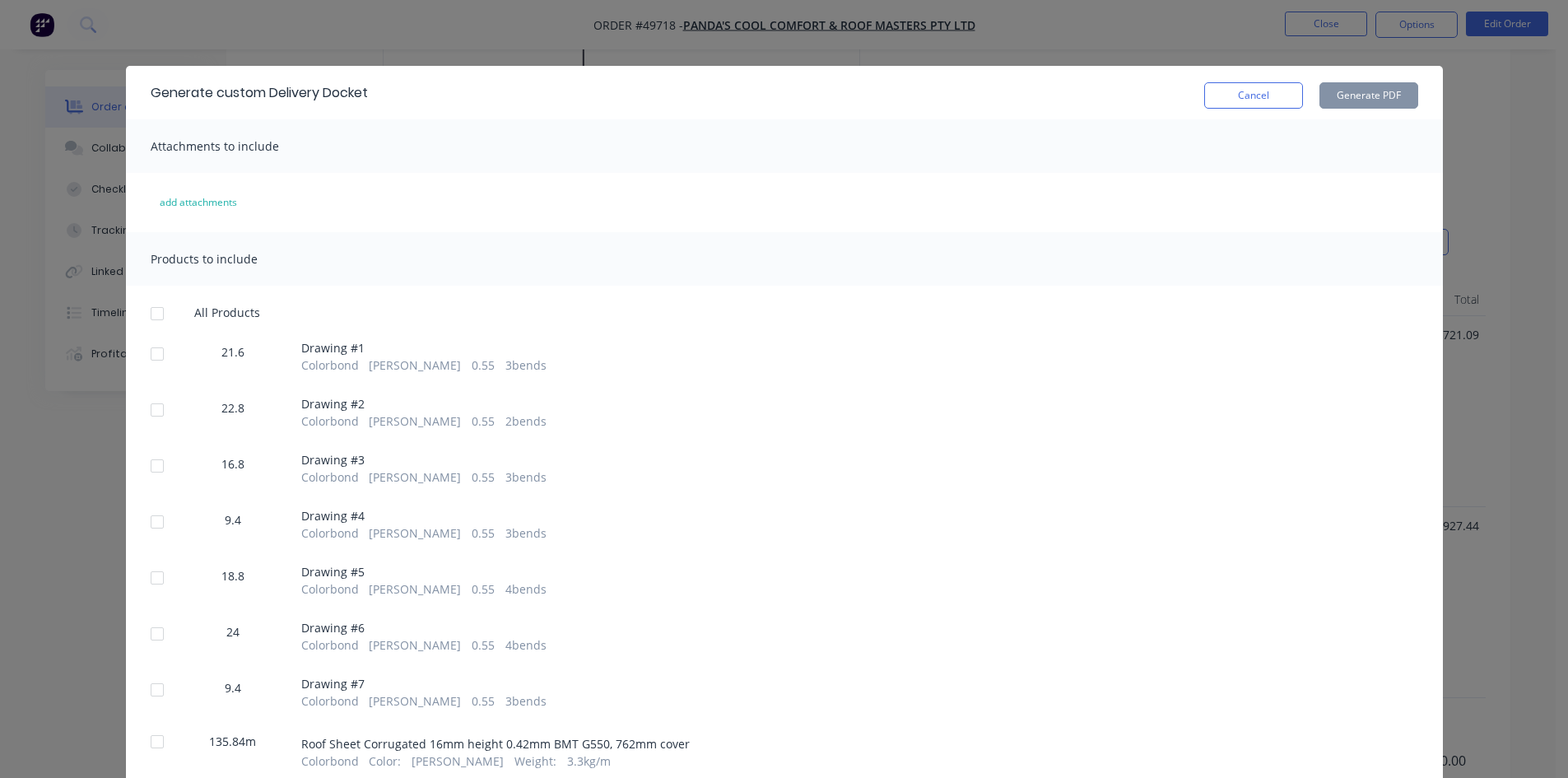
click at [145, 311] on div at bounding box center [157, 314] width 33 height 33
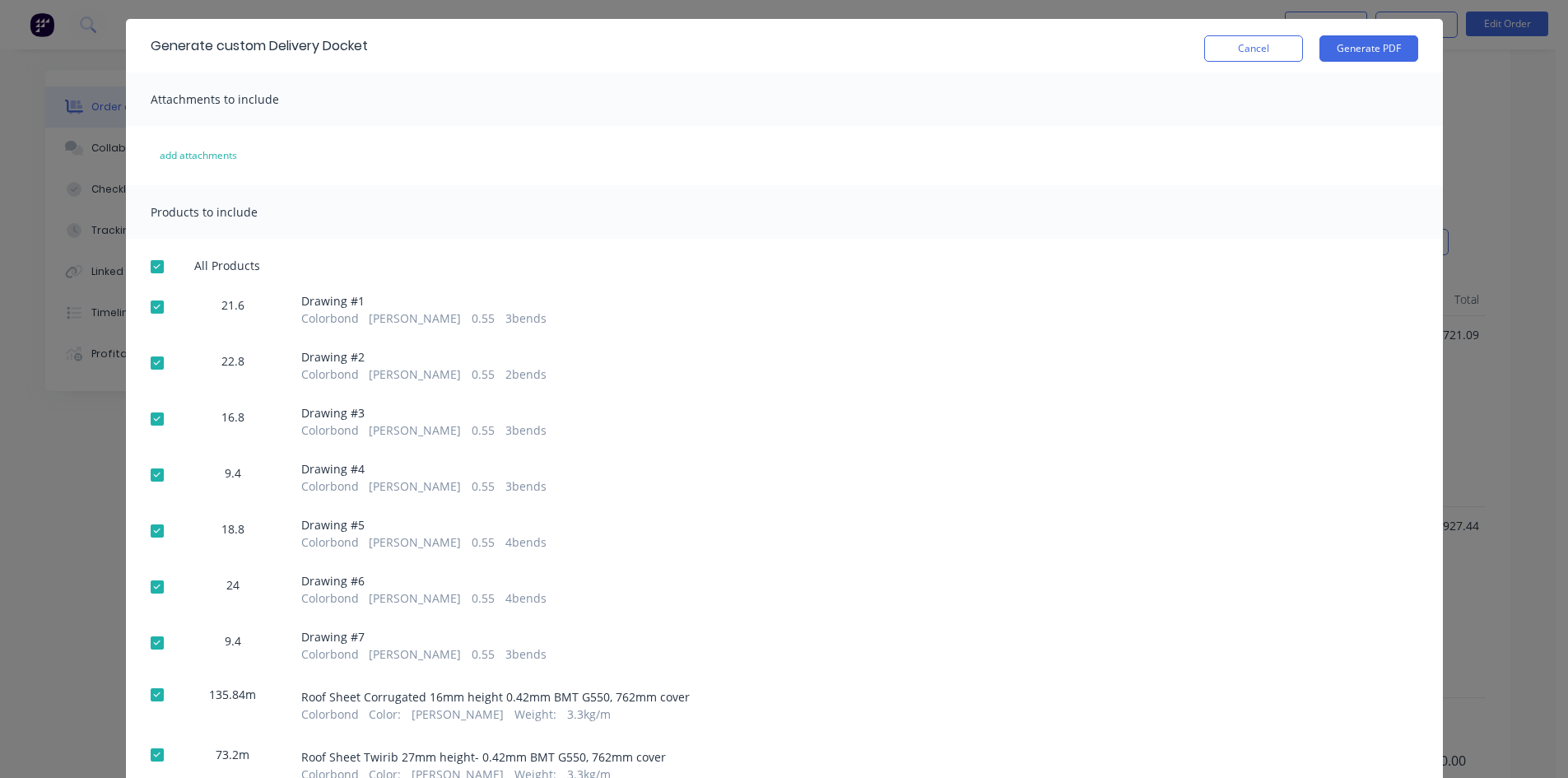
scroll to position [125, 0]
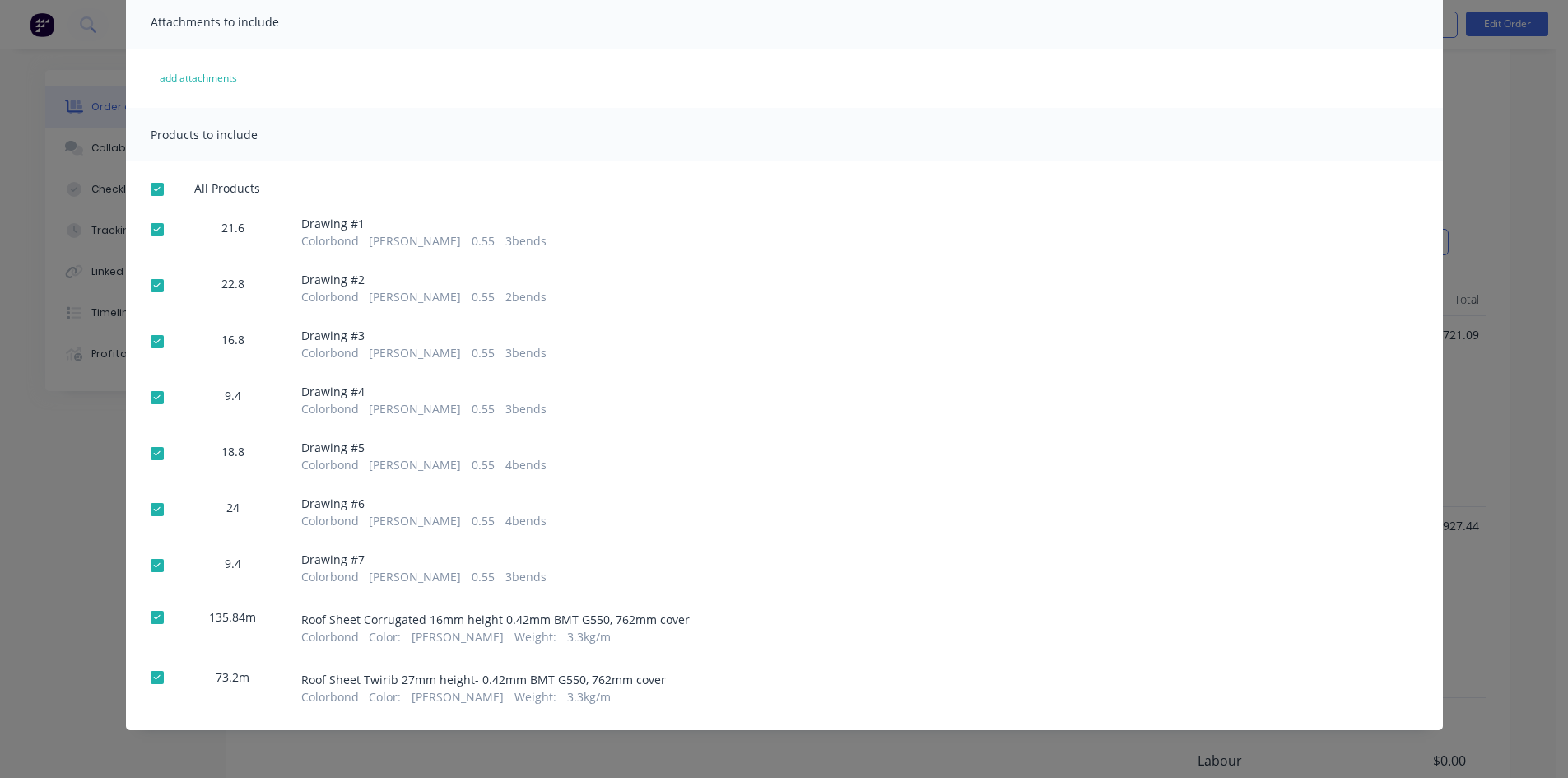
click at [153, 619] on div at bounding box center [157, 617] width 33 height 33
click at [150, 669] on div at bounding box center [157, 677] width 33 height 33
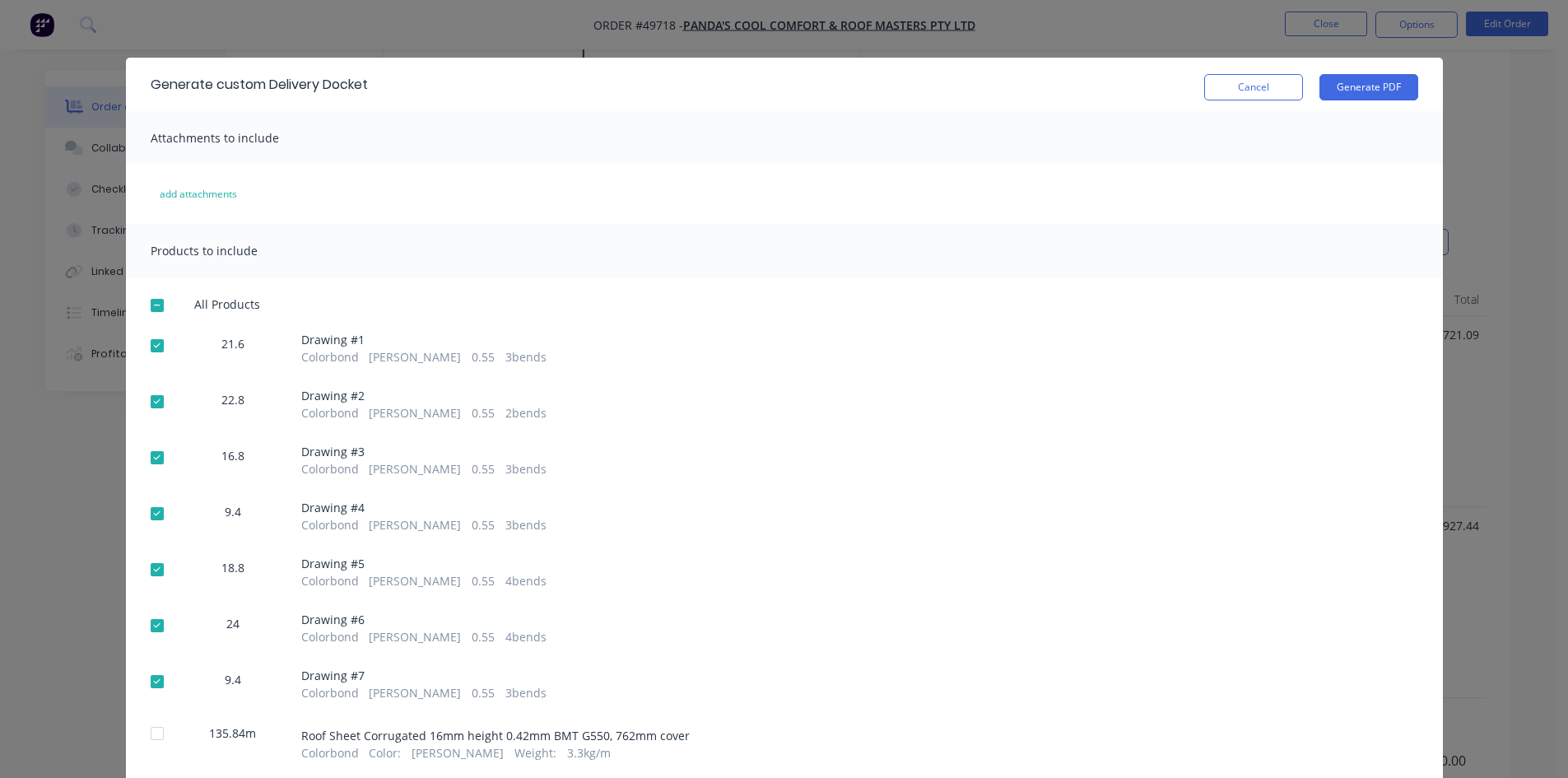
scroll to position [0, 0]
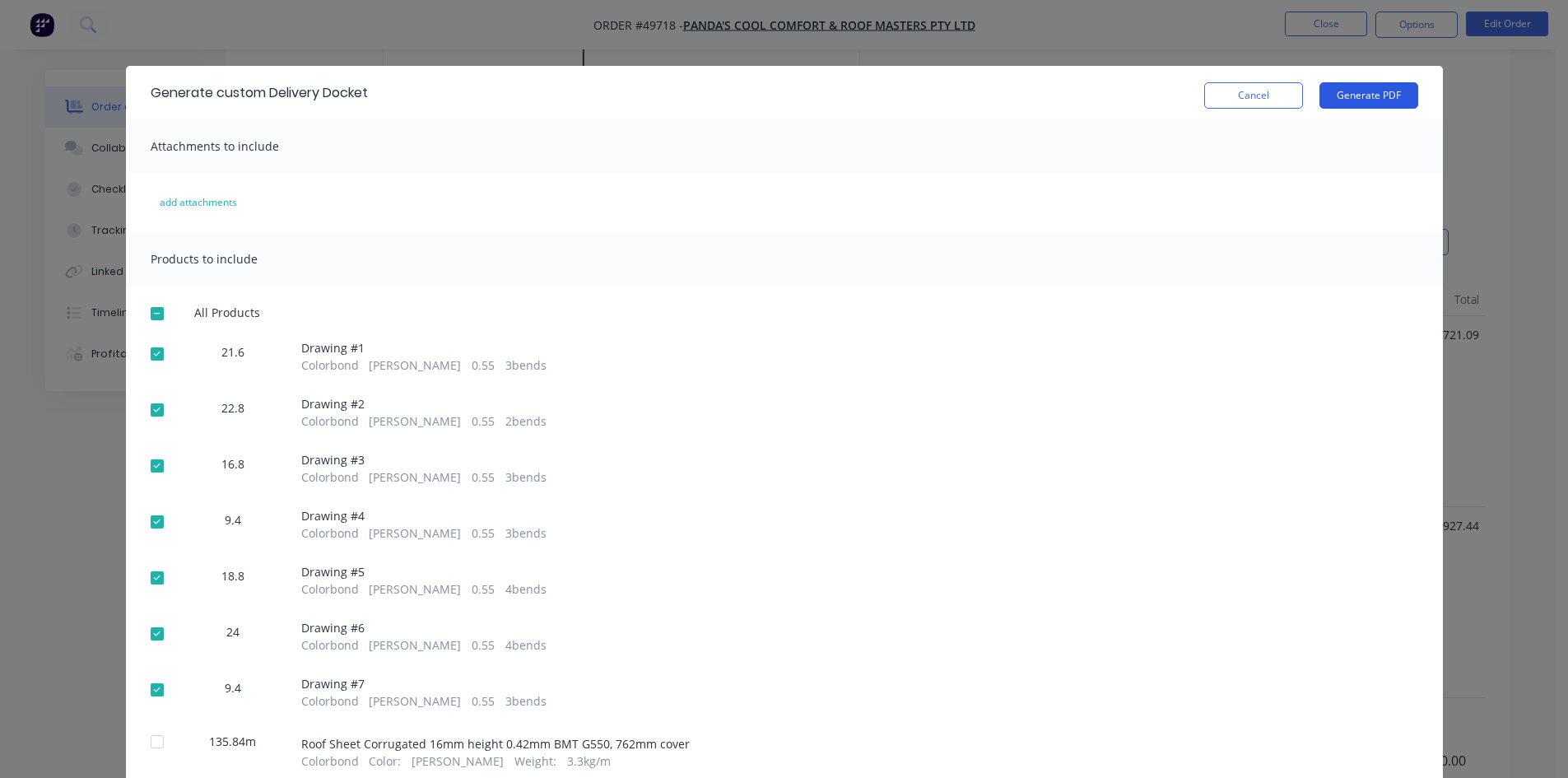
click at [1378, 97] on button "Generate PDF" at bounding box center [1369, 95] width 99 height 27
click at [823, 46] on div "Generate custom Delivery Docket Cancel Generate PDF Attachments to include add …" at bounding box center [784, 389] width 1568 height 778
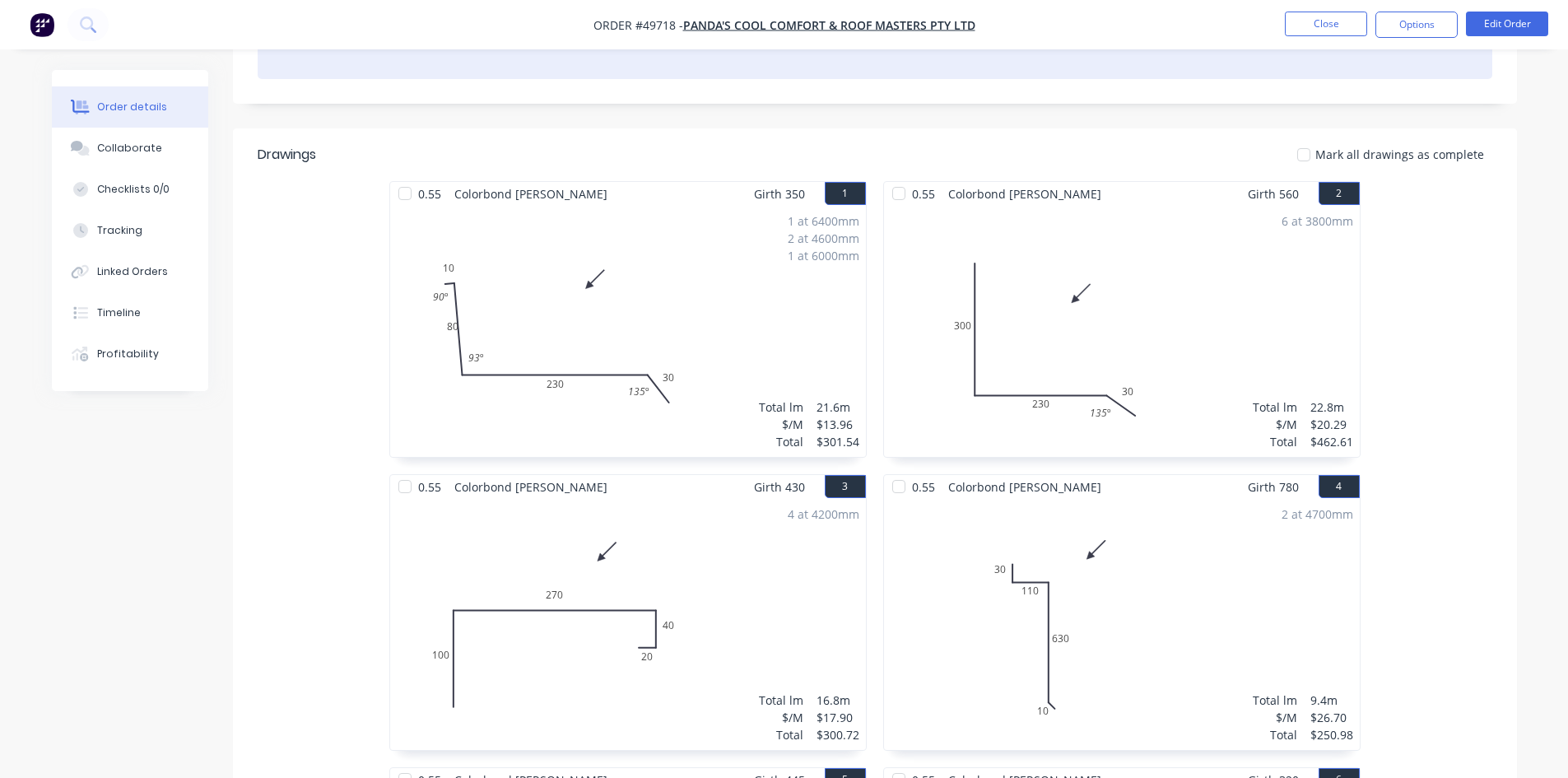
scroll to position [164, 0]
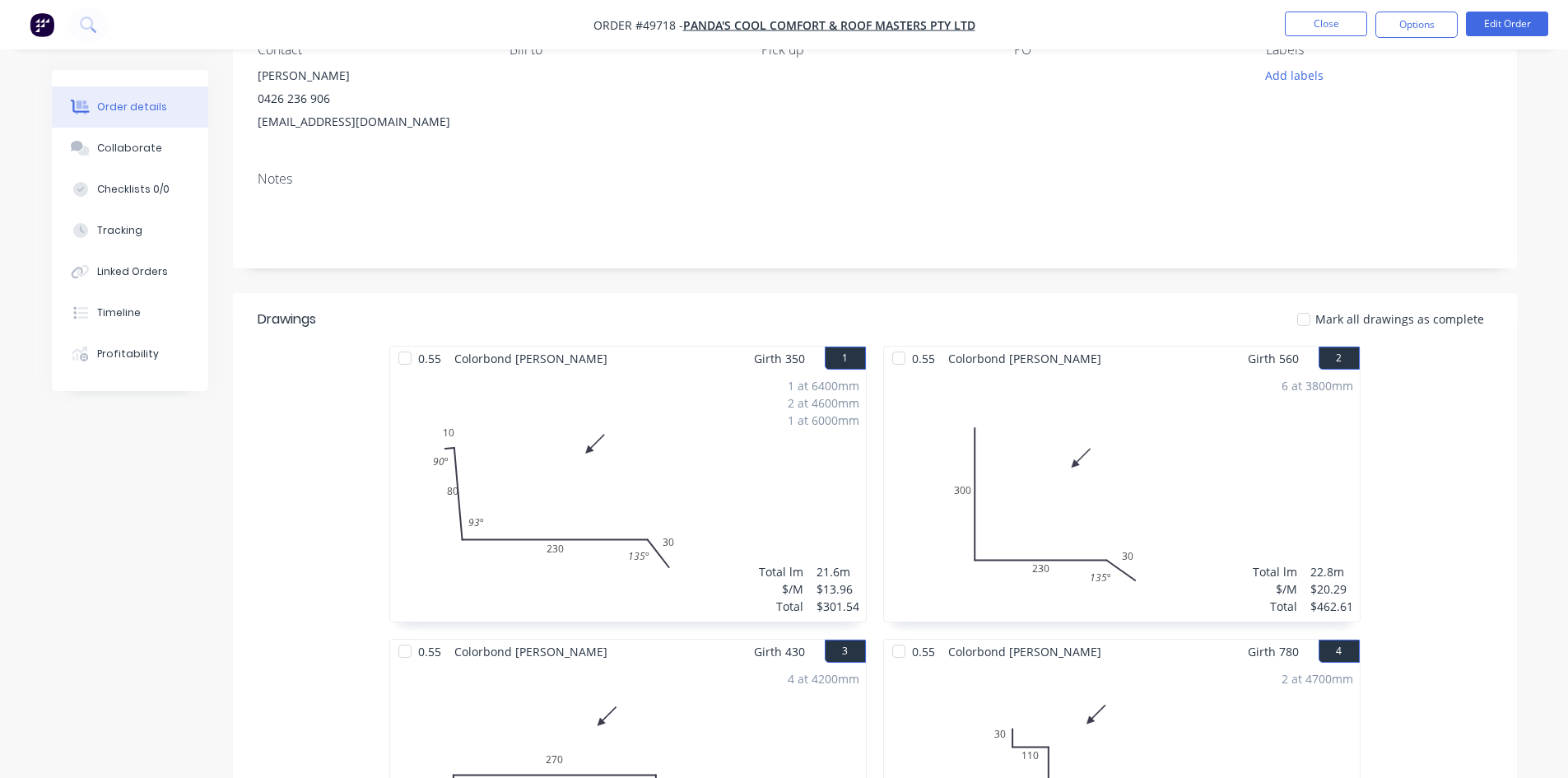
click at [407, 362] on div at bounding box center [405, 358] width 33 height 33
drag, startPoint x: 904, startPoint y: 360, endPoint x: 903, endPoint y: 436, distance: 76.0
click at [904, 364] on div at bounding box center [898, 358] width 33 height 33
click at [900, 655] on div at bounding box center [898, 651] width 33 height 33
drag, startPoint x: 401, startPoint y: 664, endPoint x: 407, endPoint y: 649, distance: 16.2
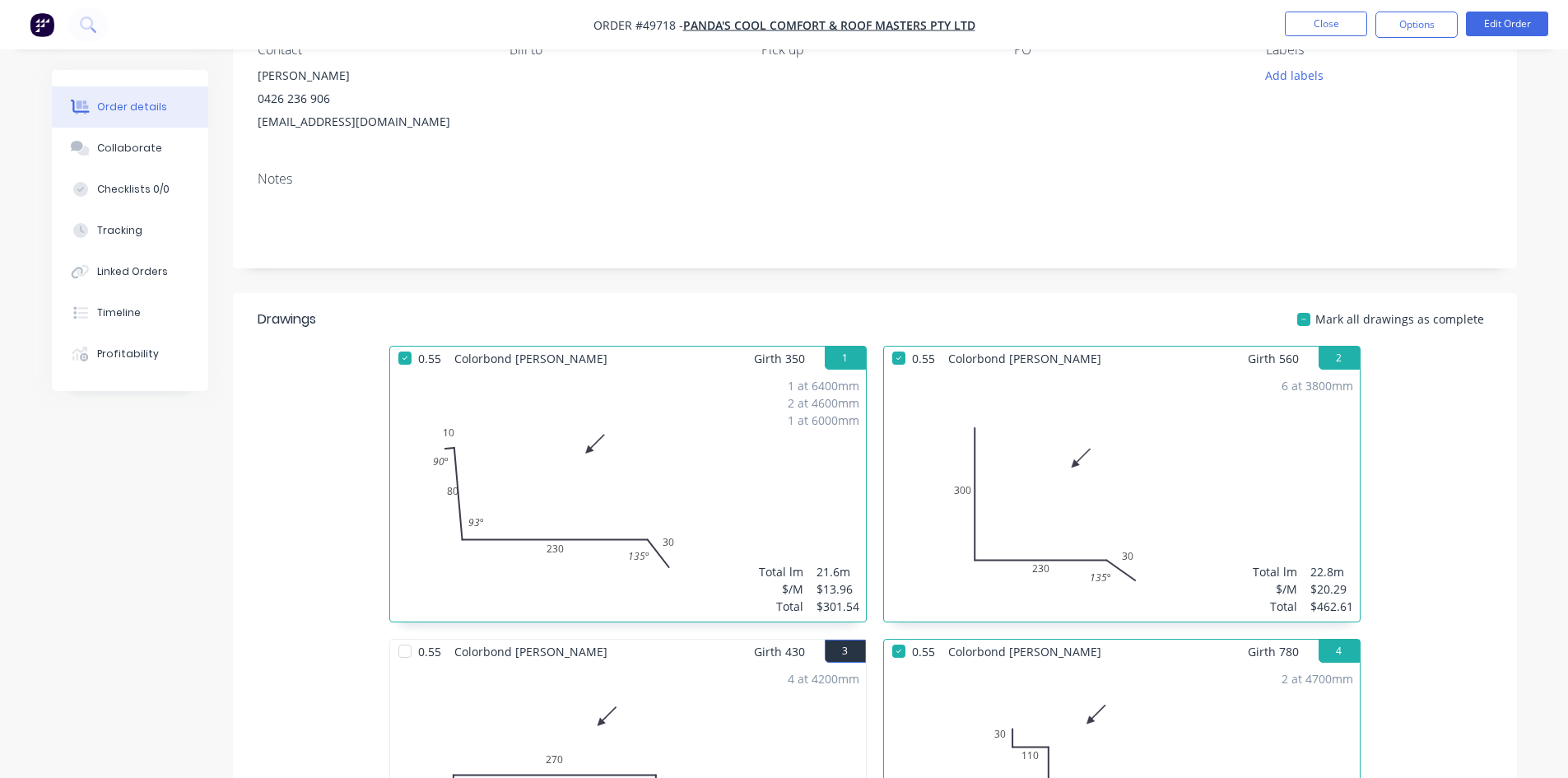
click at [403, 661] on div at bounding box center [405, 651] width 33 height 33
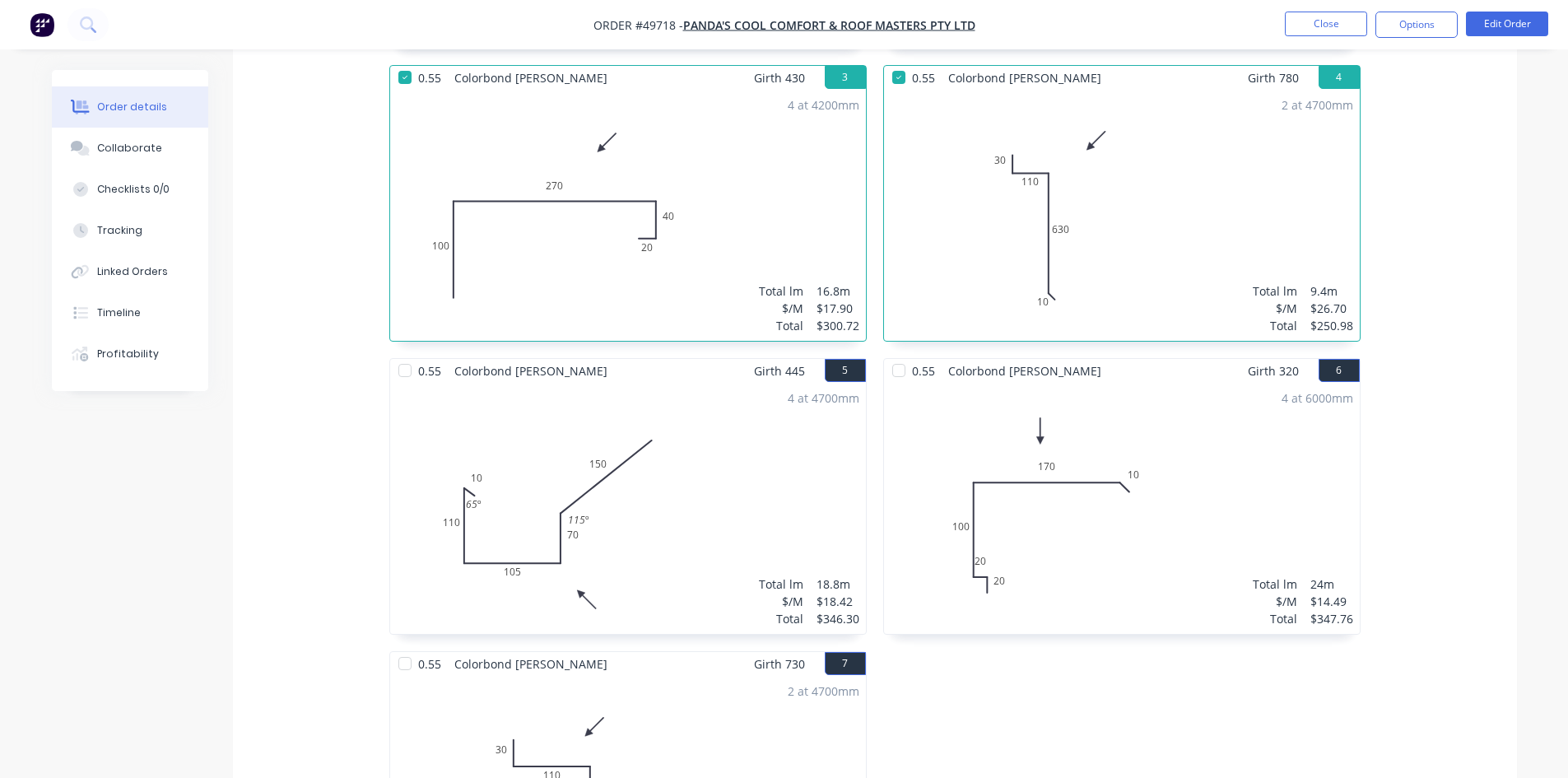
scroll to position [741, 0]
drag, startPoint x: 412, startPoint y: 368, endPoint x: 591, endPoint y: 371, distance: 179.0
click at [416, 369] on div at bounding box center [405, 368] width 33 height 33
click at [902, 367] on div at bounding box center [898, 368] width 33 height 33
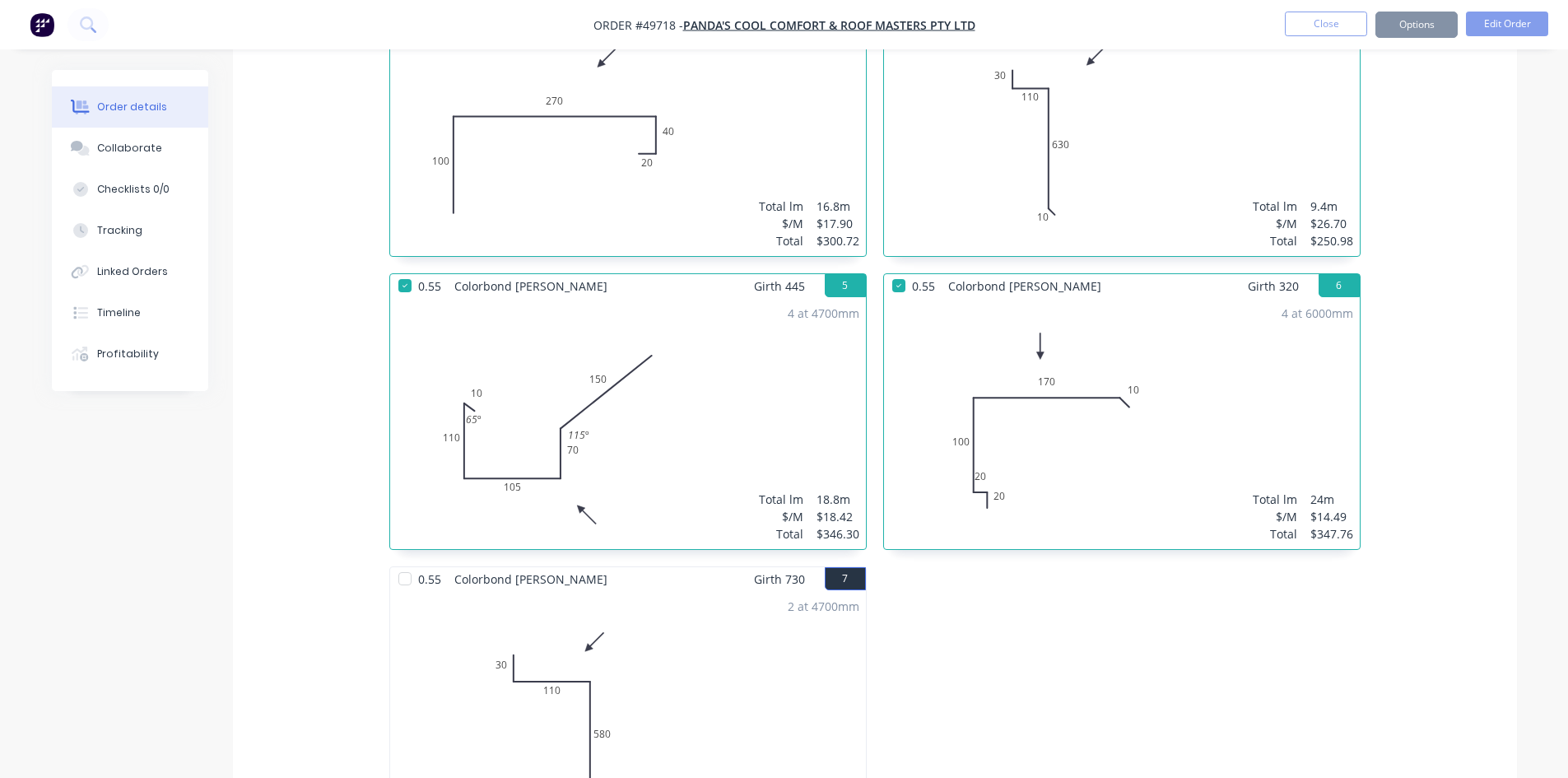
scroll to position [1152, 0]
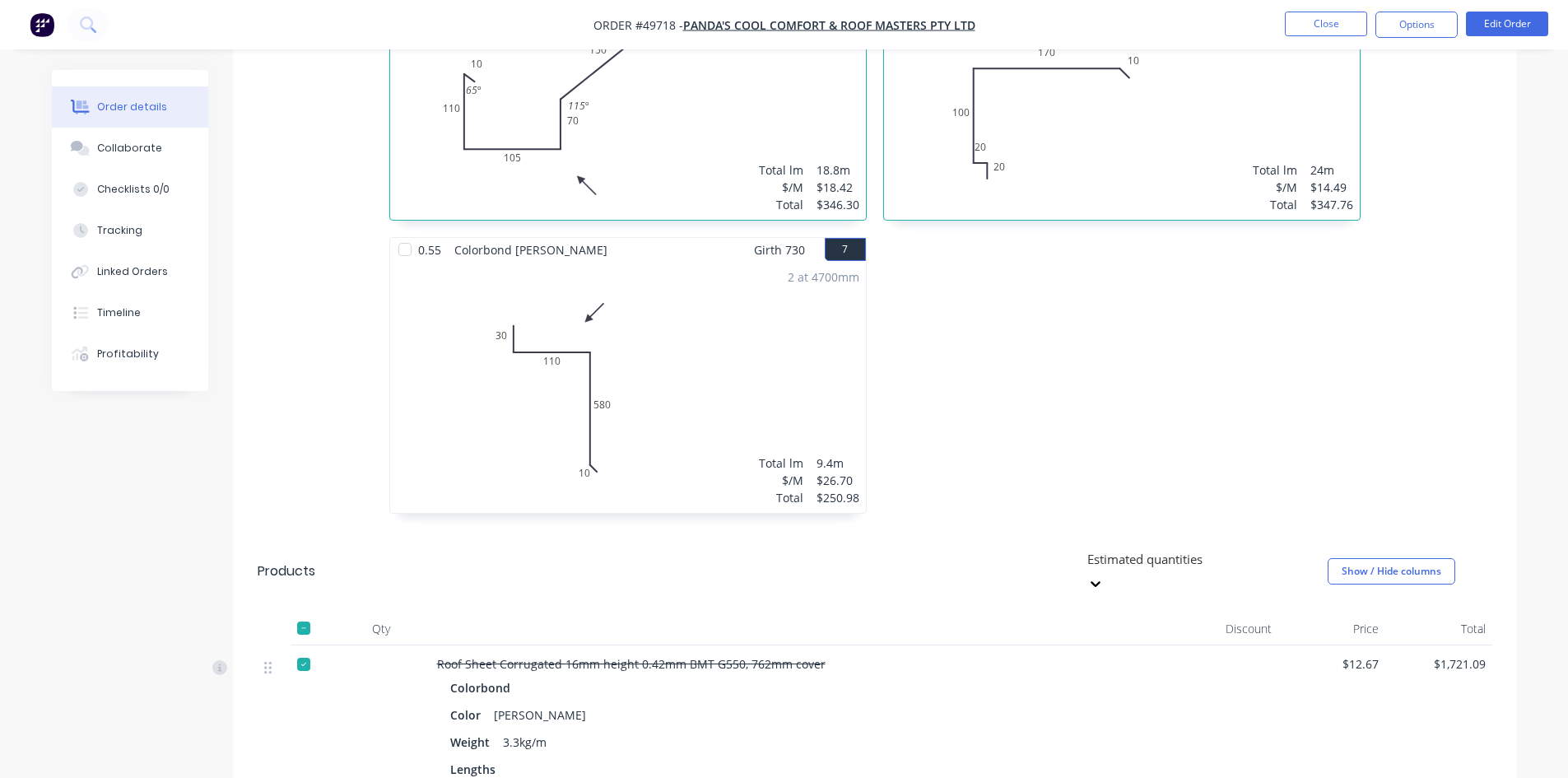
click at [401, 252] on div at bounding box center [405, 249] width 33 height 33
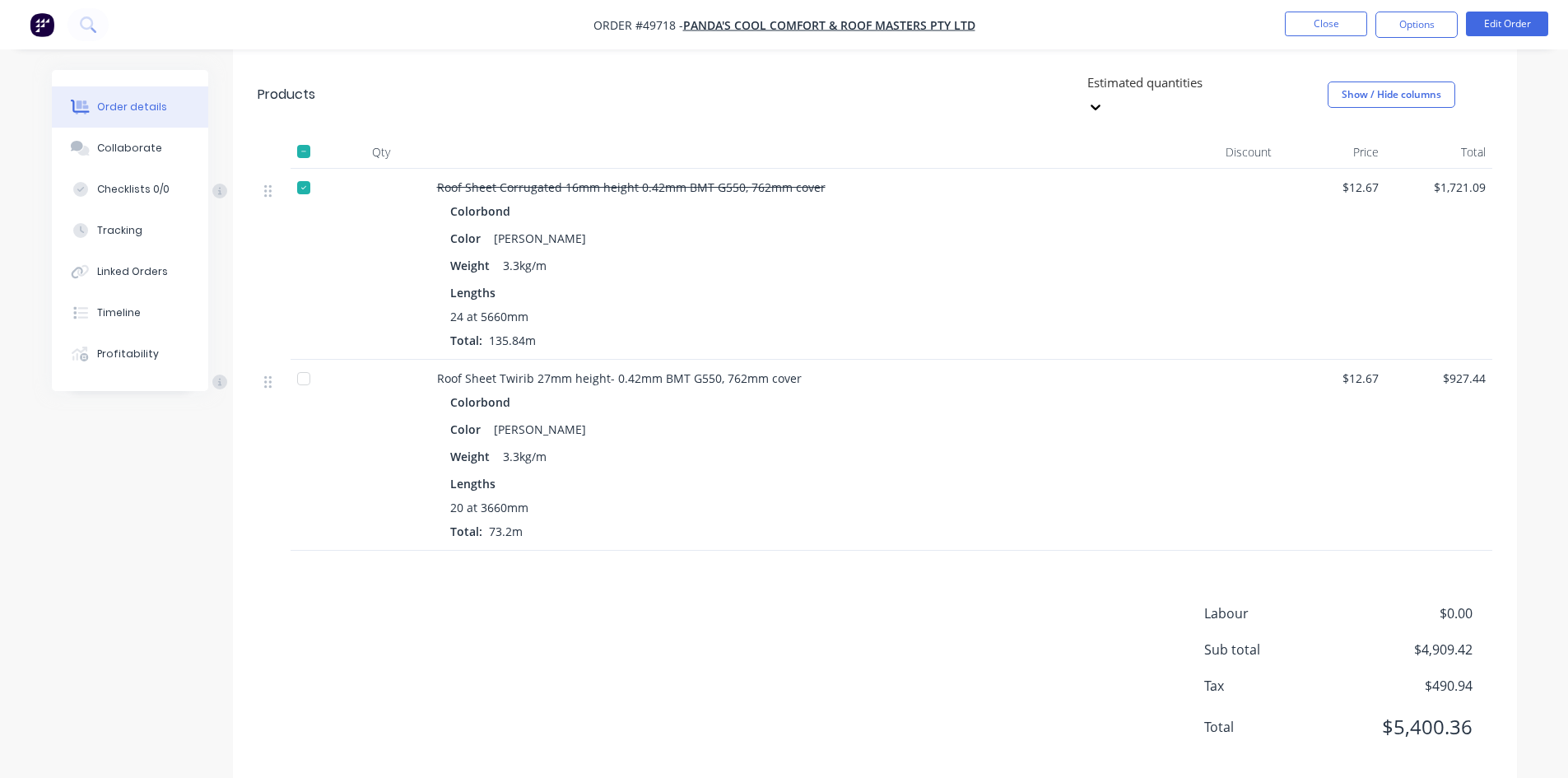
scroll to position [1635, 0]
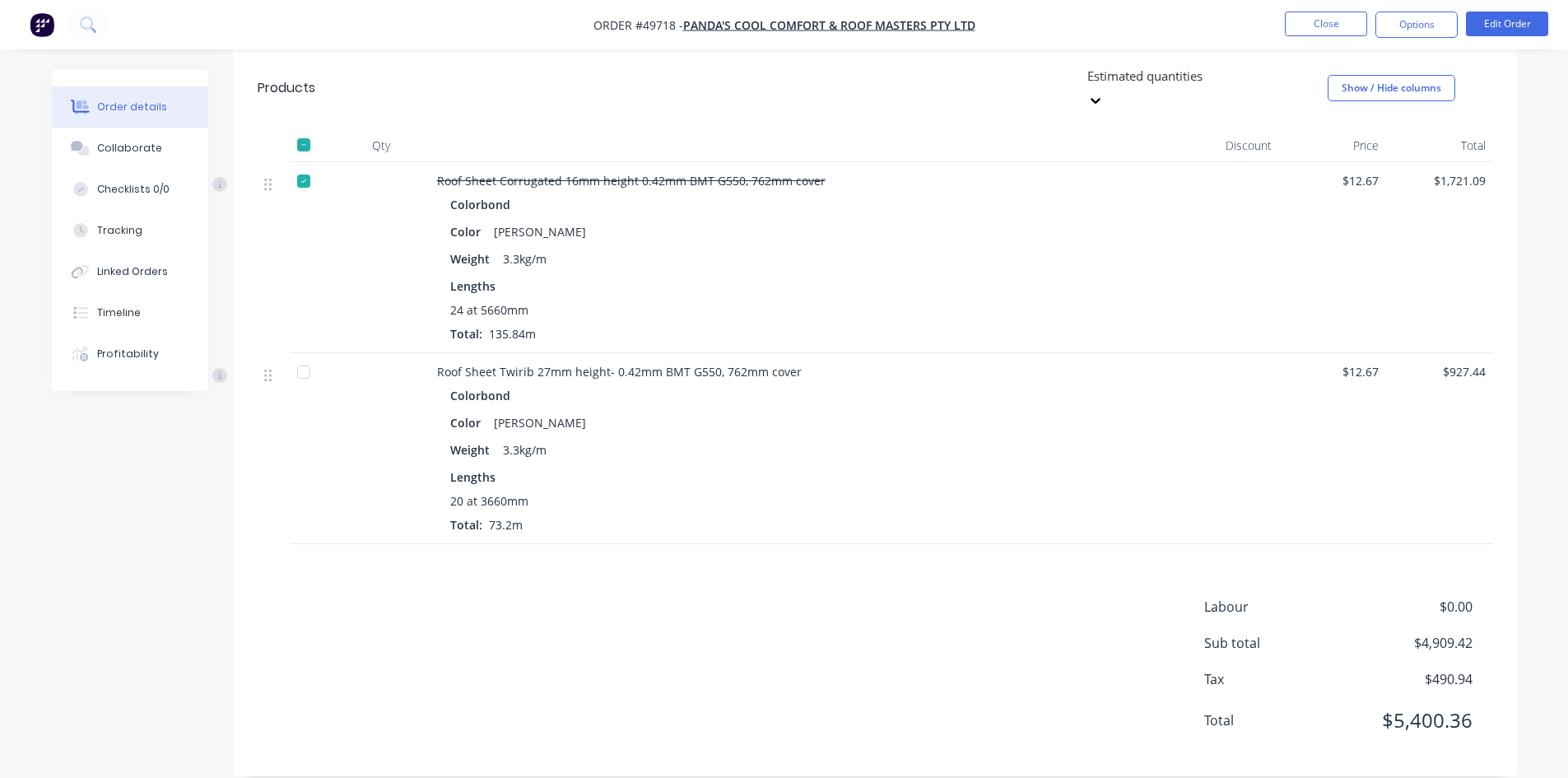
click at [1315, 36] on li "Close" at bounding box center [1326, 24] width 83 height 27
click at [1315, 22] on button "Close" at bounding box center [1326, 23] width 83 height 25
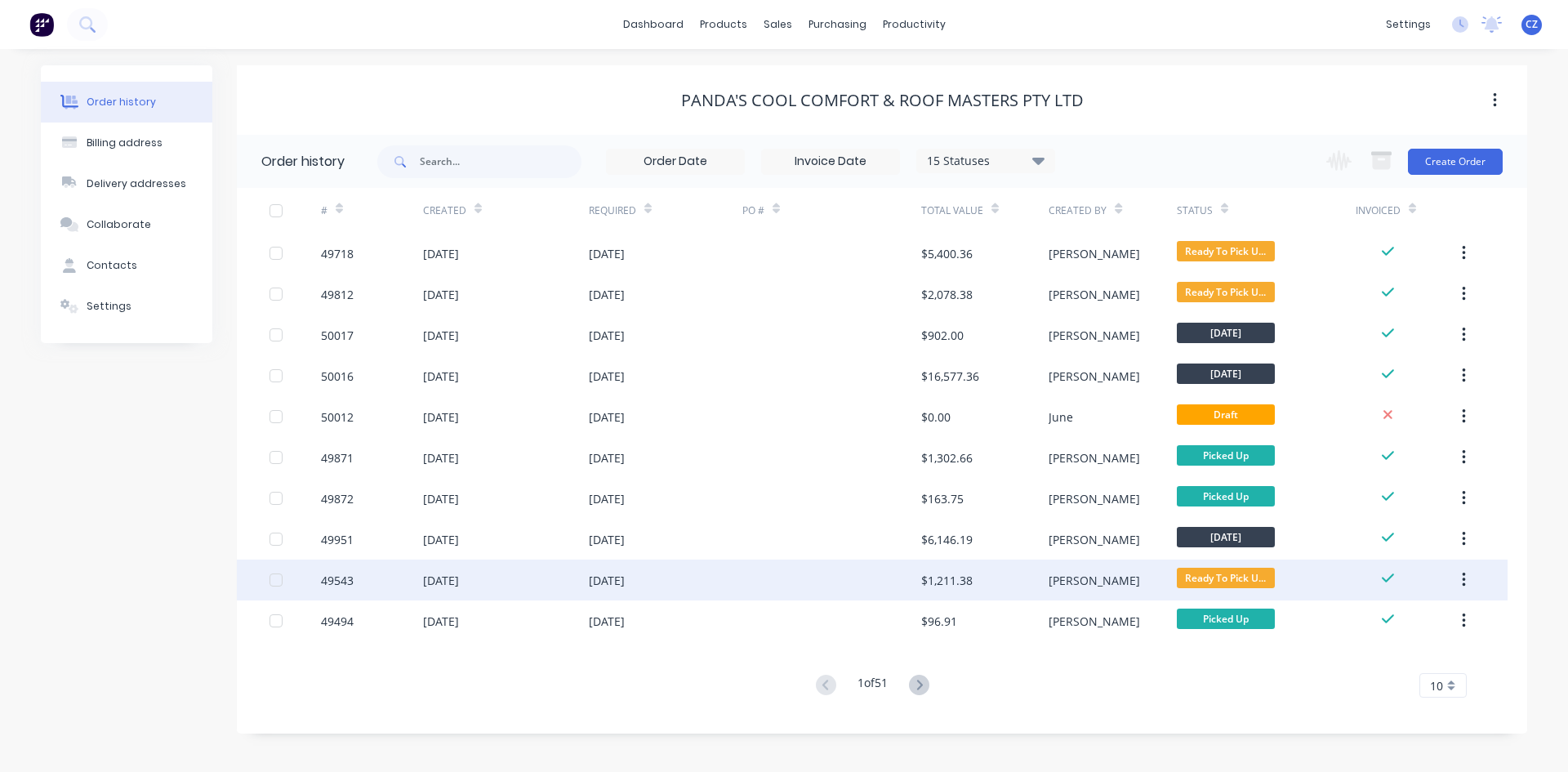
click at [955, 578] on div "$1,211.38" at bounding box center [947, 580] width 51 height 17
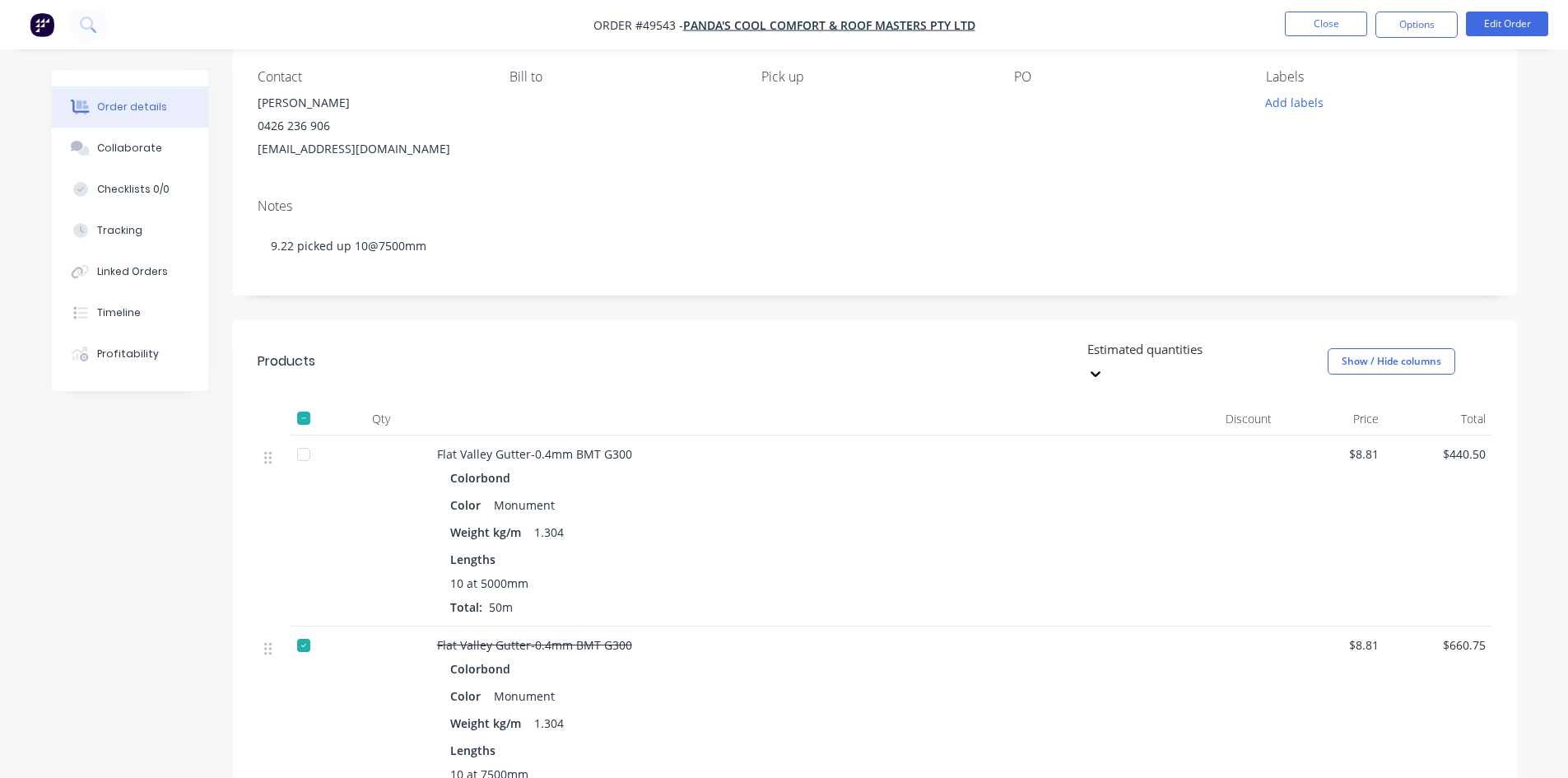
scroll to position [164, 0]
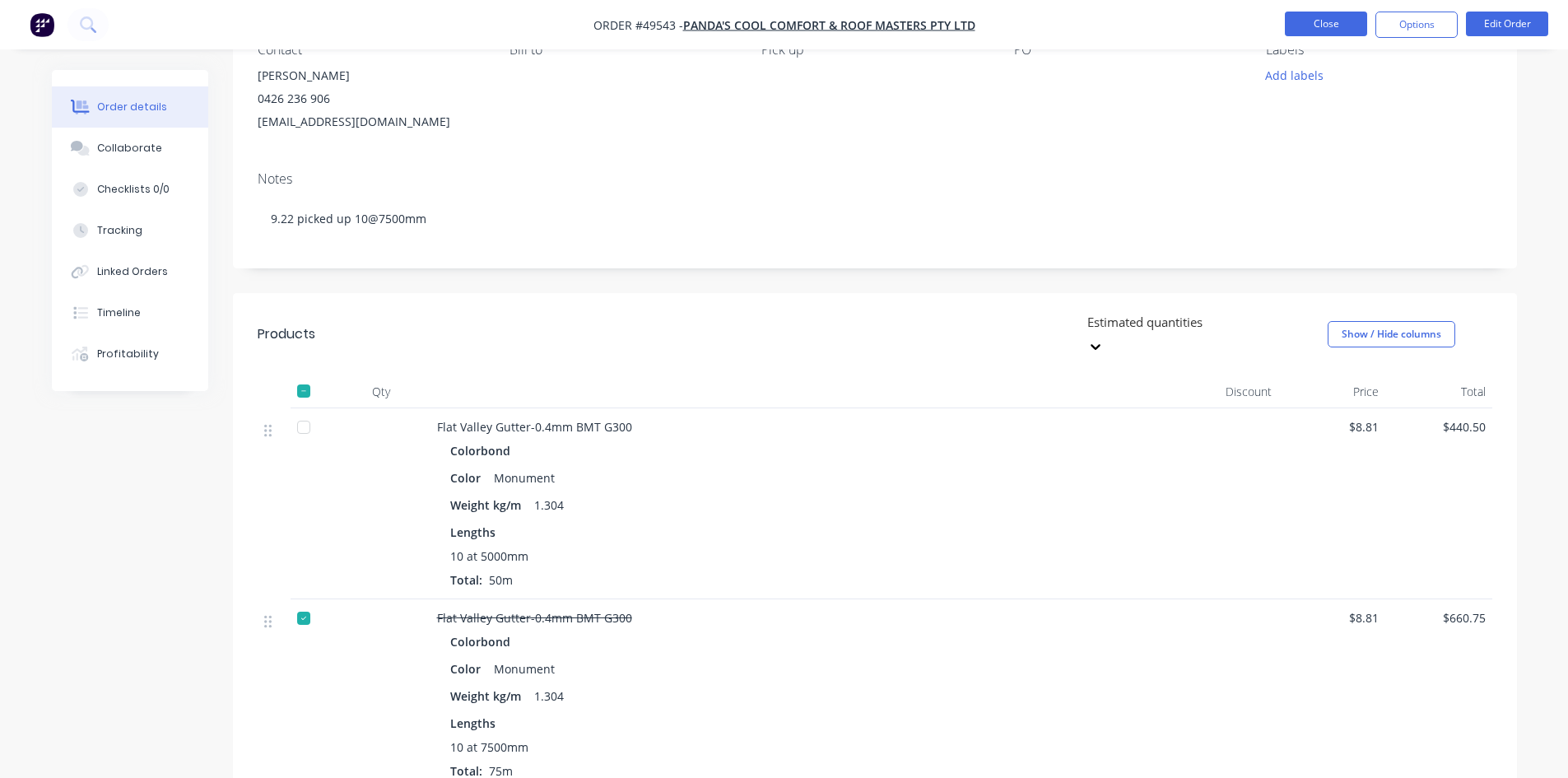
click at [1314, 33] on button "Close" at bounding box center [1326, 23] width 83 height 25
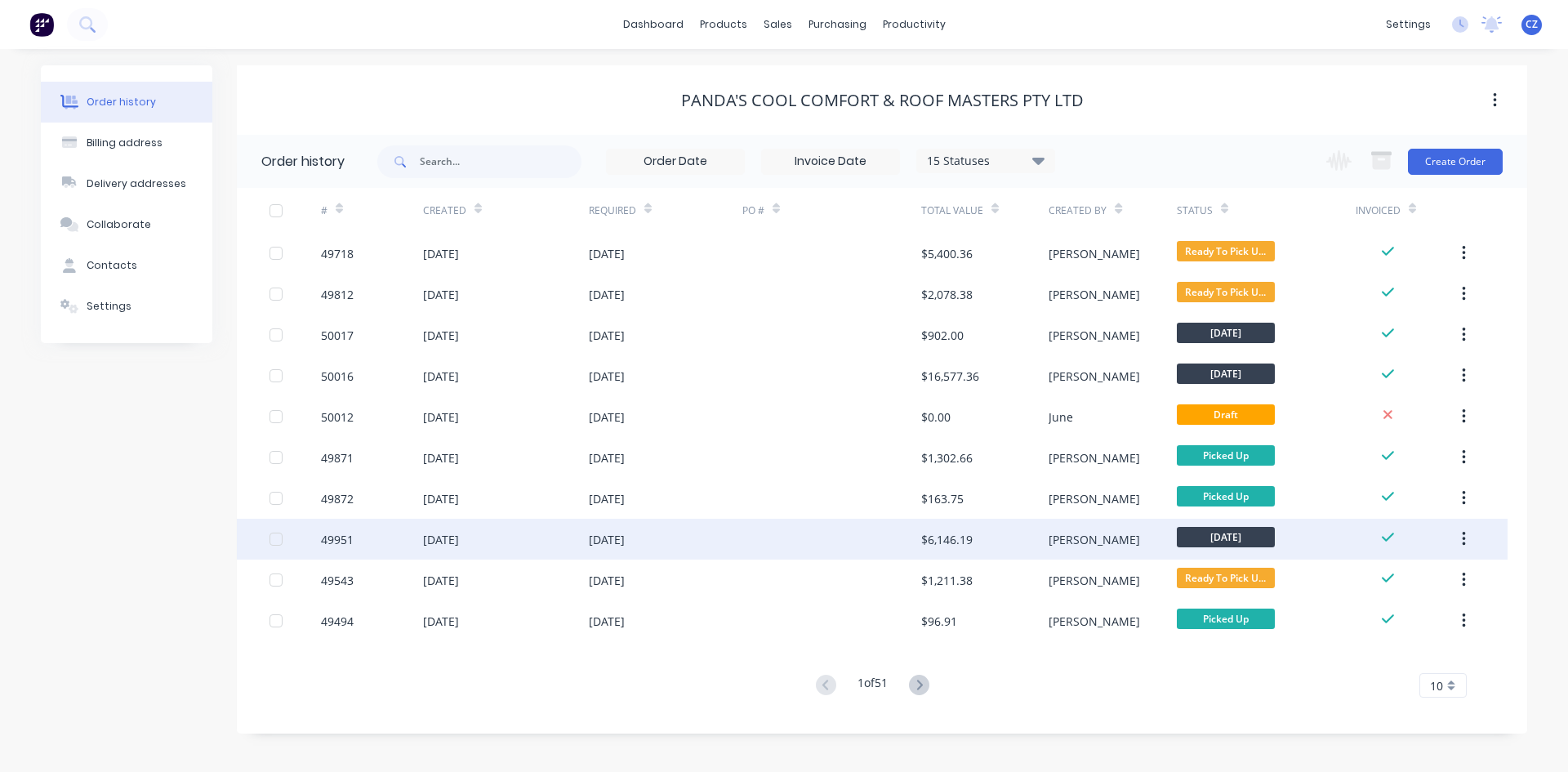
click at [928, 543] on div "$6,146.19" at bounding box center [947, 539] width 51 height 17
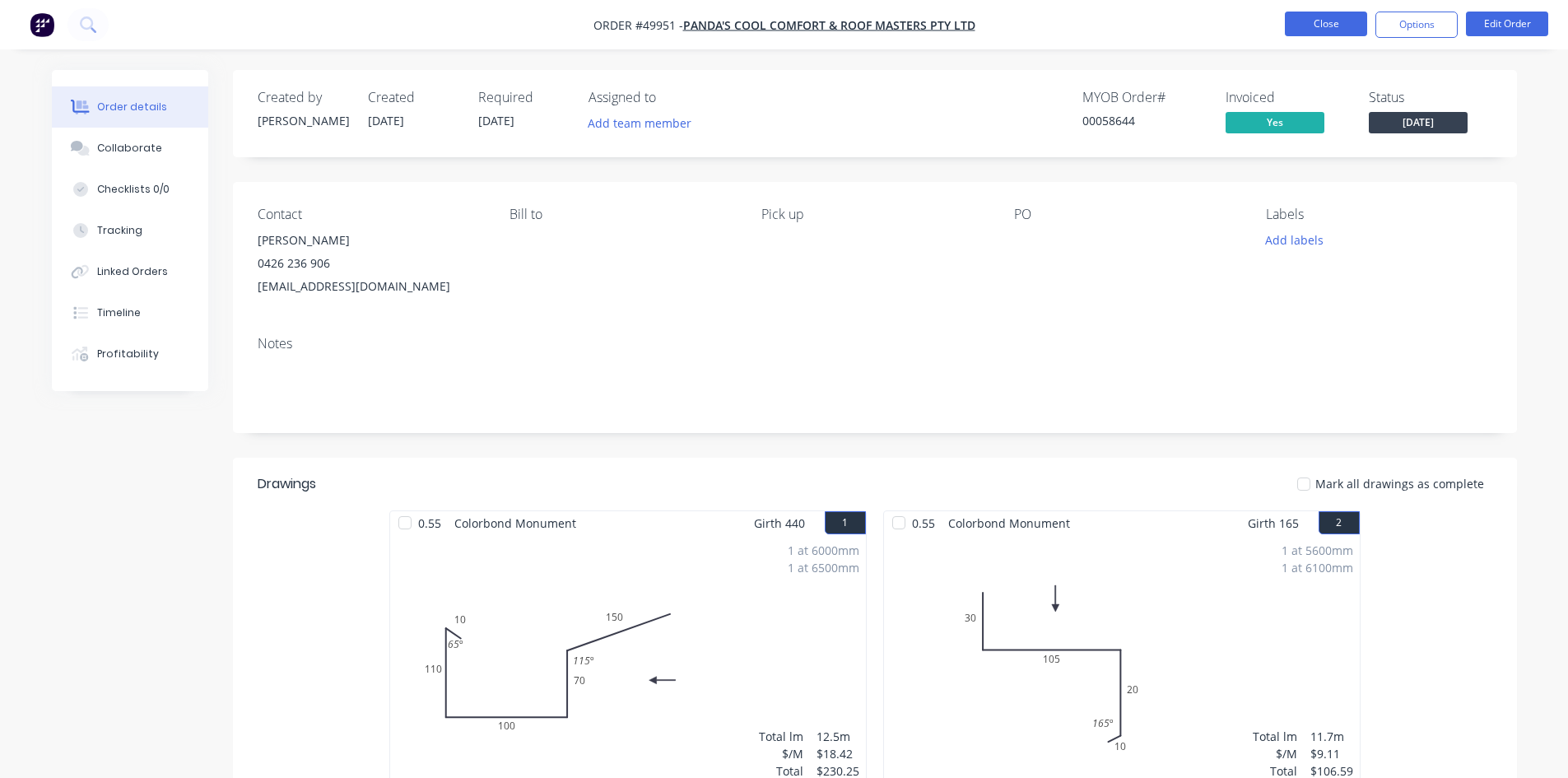
click at [1337, 30] on button "Close" at bounding box center [1326, 23] width 83 height 25
